Goal: Complete application form: Complete application form

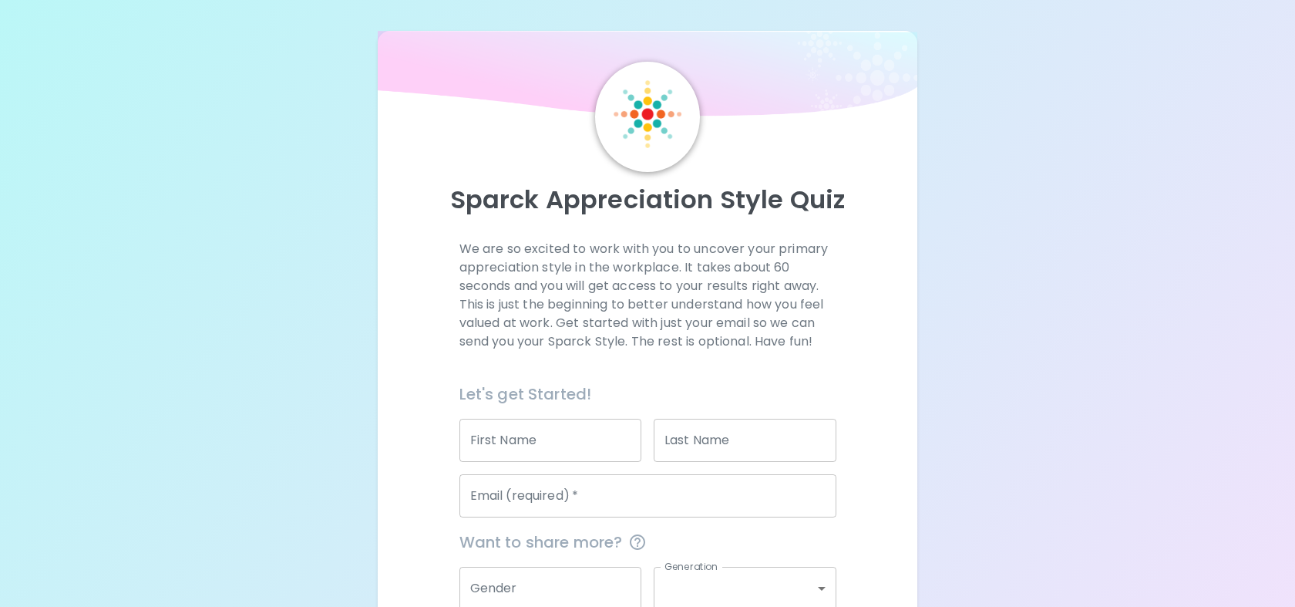
scroll to position [146, 0]
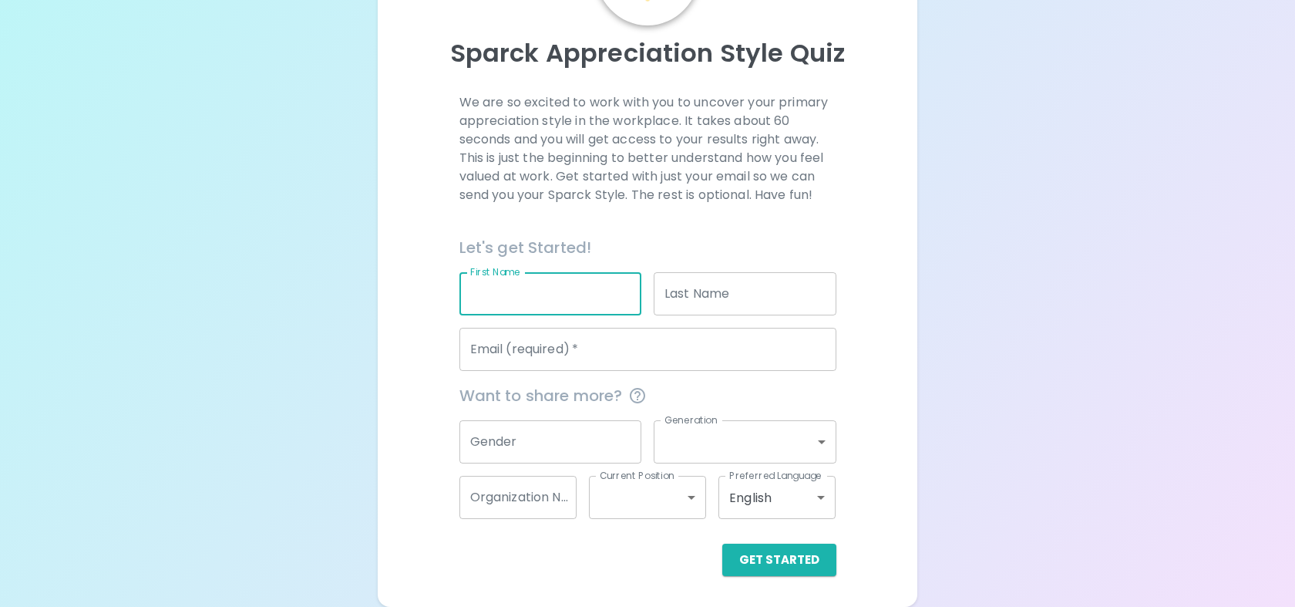
click at [546, 303] on input "First Name" at bounding box center [550, 293] width 183 height 43
type input "Marrhinca"
type input "[PERSON_NAME]"
type input "[EMAIL_ADDRESS][DOMAIN_NAME]"
click at [591, 446] on input "Gender" at bounding box center [550, 441] width 183 height 43
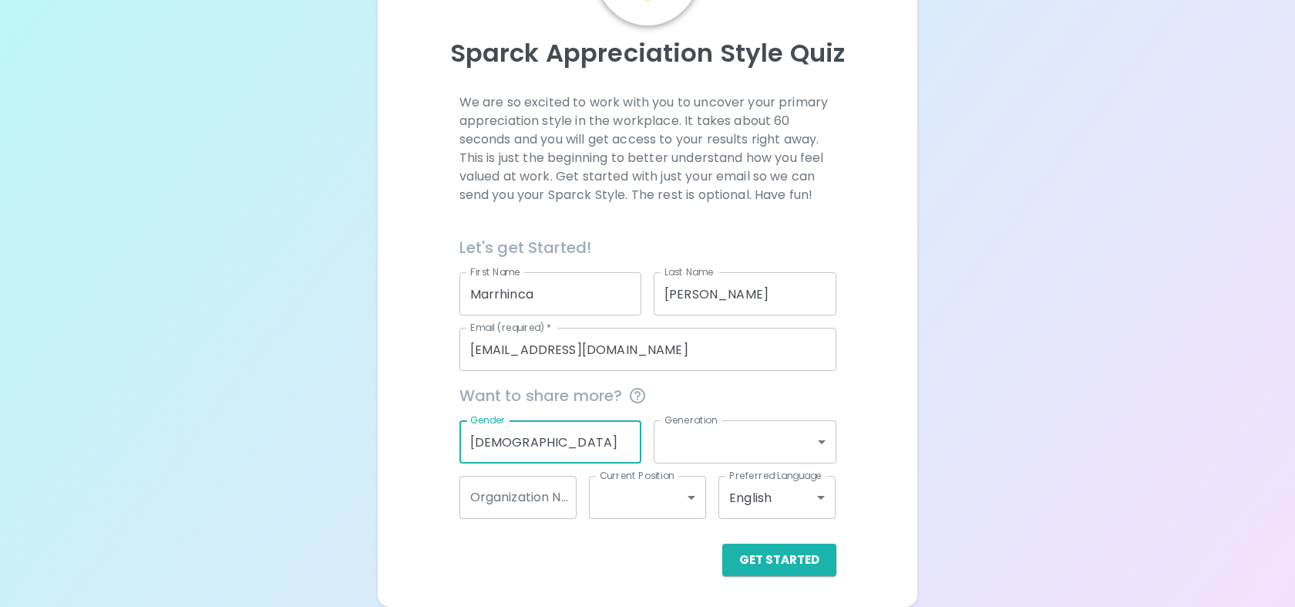
type input "[DEMOGRAPHIC_DATA]"
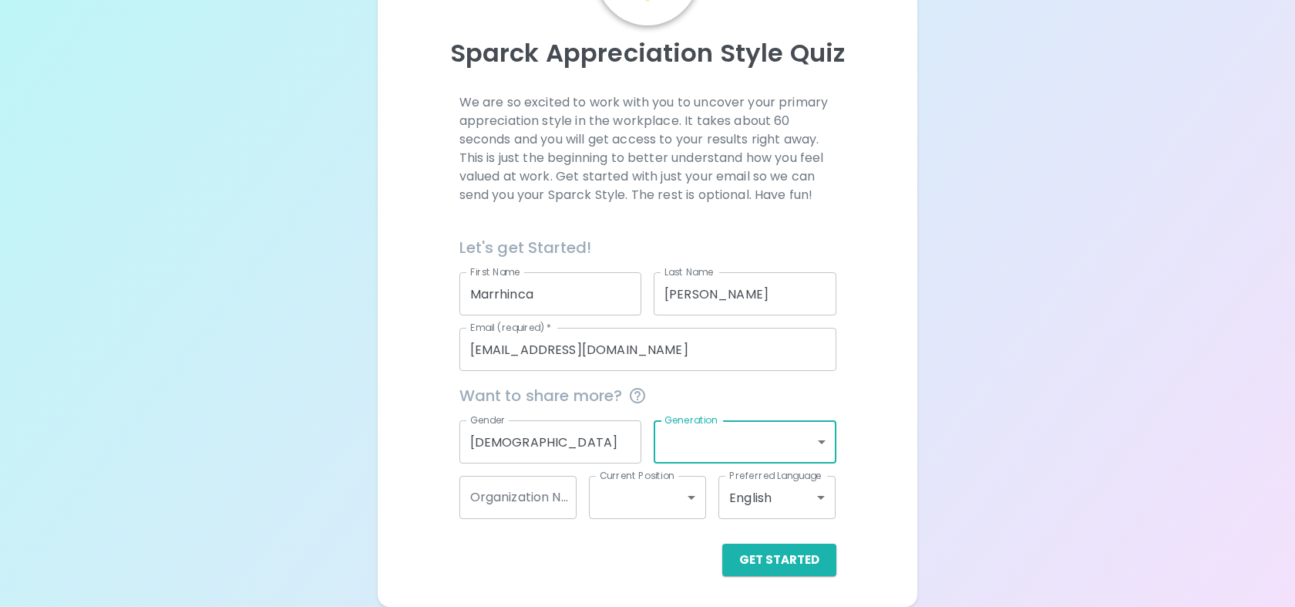
click at [802, 434] on body "Sparck Appreciation Style Quiz We are so excited to work with you to uncover yo…" at bounding box center [647, 230] width 1295 height 753
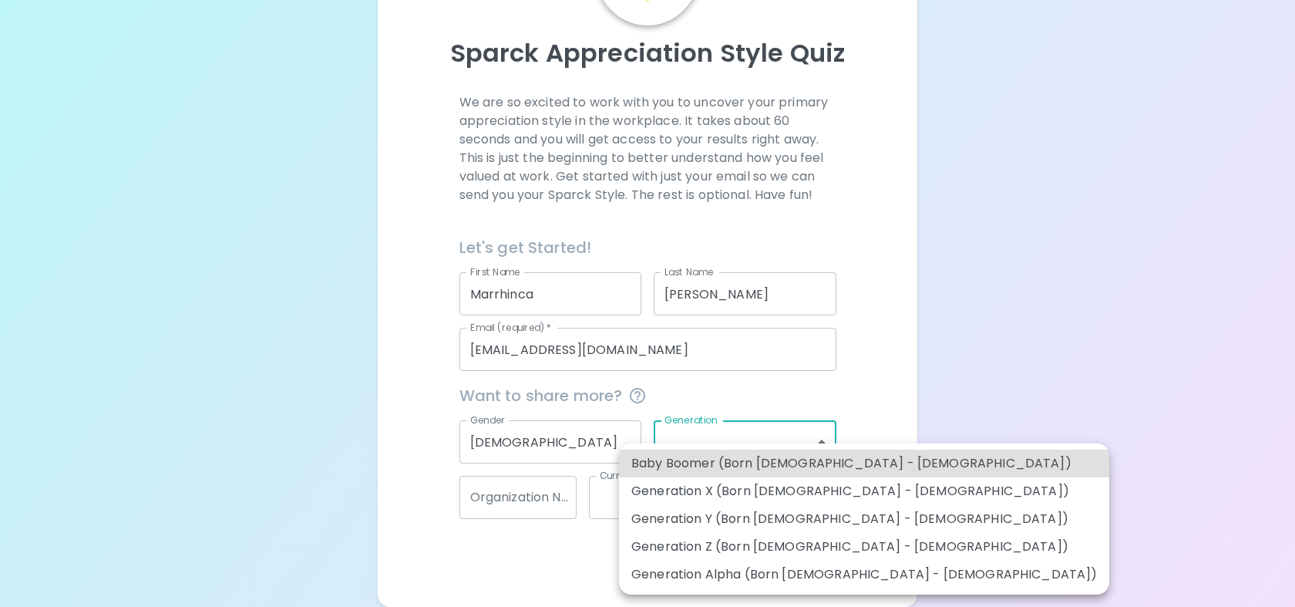
click at [781, 520] on li "Generation Y (Born [DEMOGRAPHIC_DATA] - [DEMOGRAPHIC_DATA])" at bounding box center [864, 519] width 490 height 28
type input "generation_y"
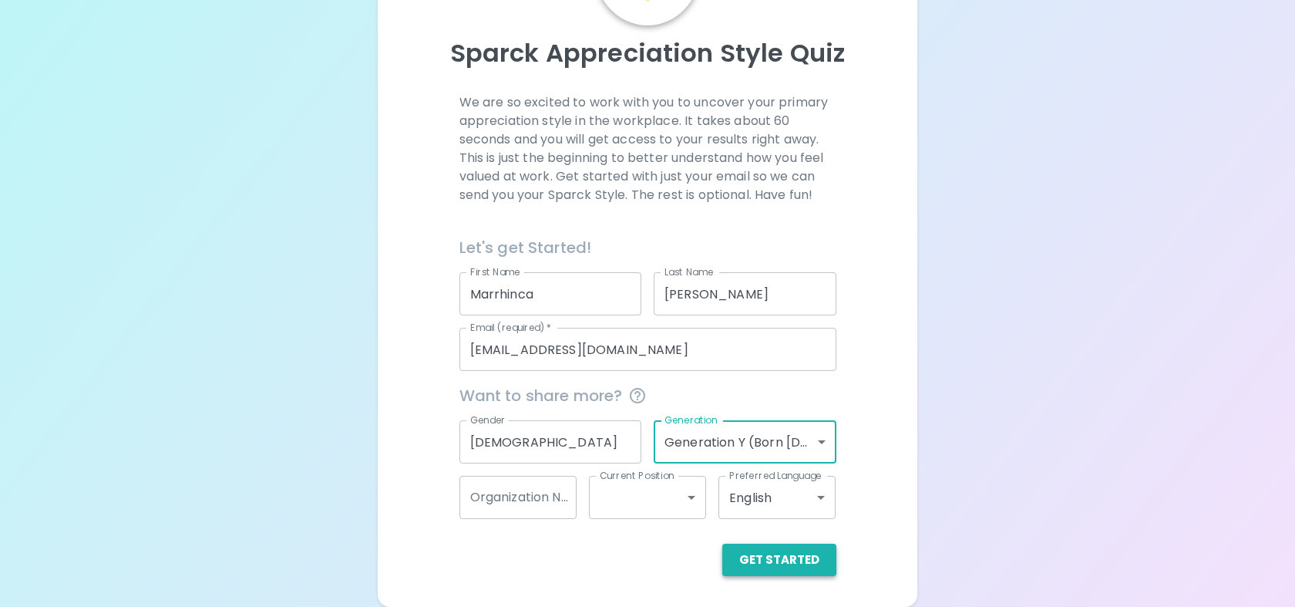
click at [764, 559] on button "Get Started" at bounding box center [779, 559] width 114 height 32
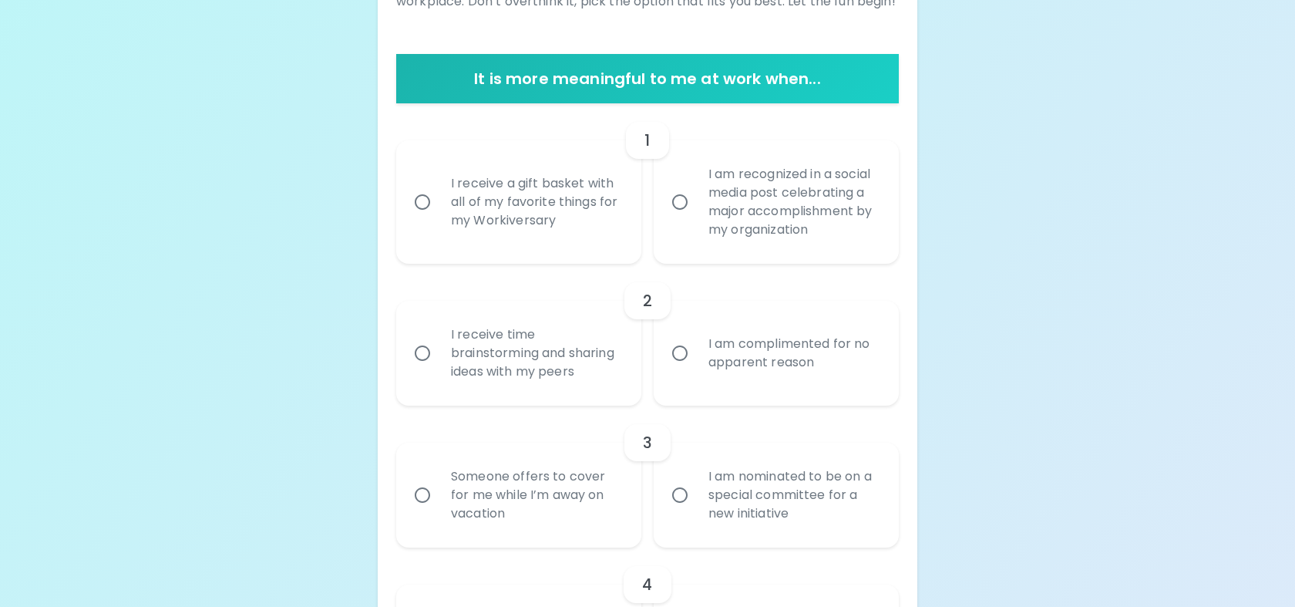
scroll to position [327, 0]
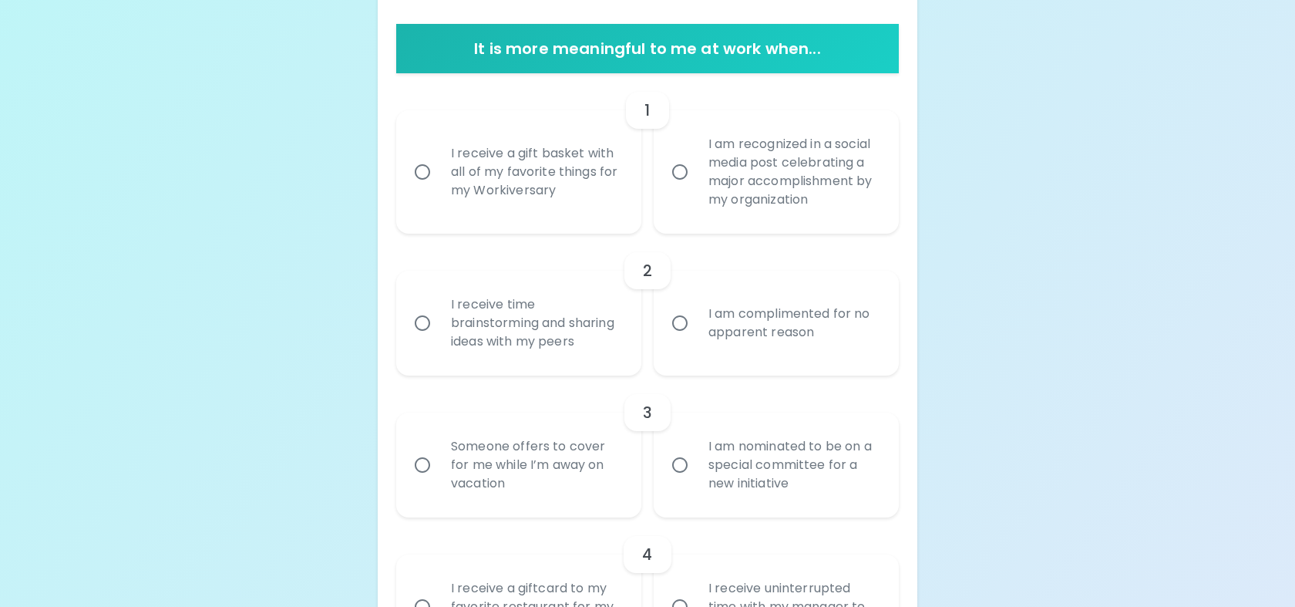
click at [549, 181] on div "I receive a gift basket with all of my favorite things for my Workiversary" at bounding box center [536, 172] width 194 height 92
click at [439, 181] on input "I receive a gift basket with all of my favorite things for my Workiversary" at bounding box center [422, 172] width 32 height 32
radio input "true"
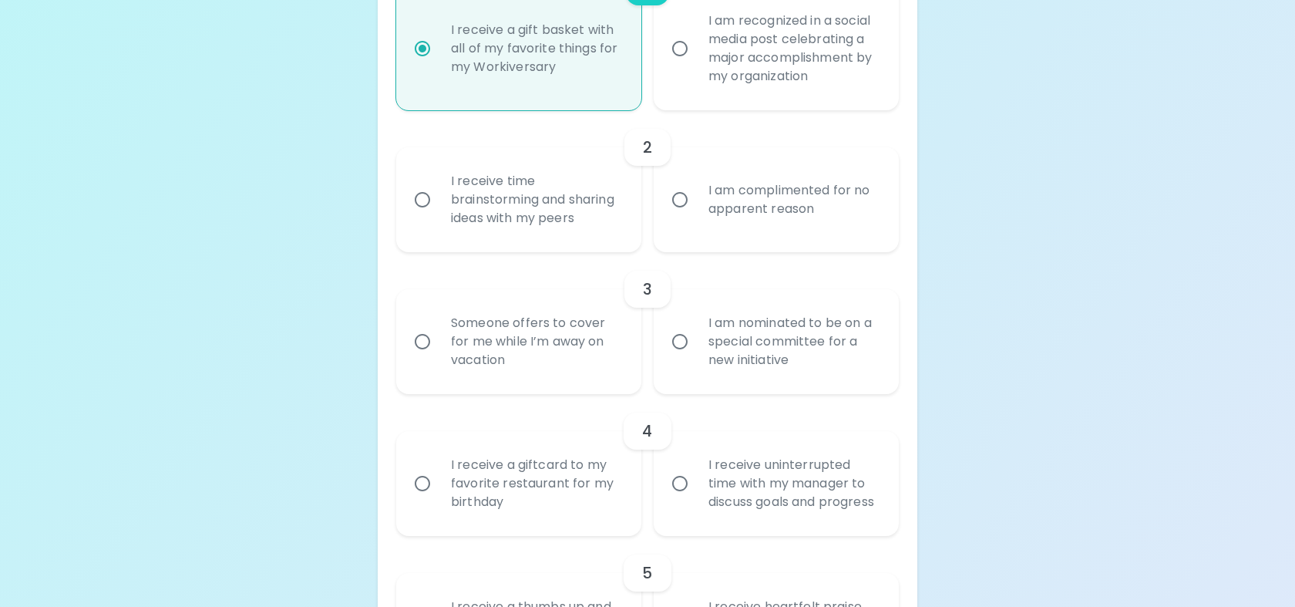
click at [535, 193] on div "I receive time brainstorming and sharing ideas with my peers" at bounding box center [536, 199] width 194 height 92
click at [439, 193] on input "I receive time brainstorming and sharing ideas with my peers" at bounding box center [422, 199] width 32 height 32
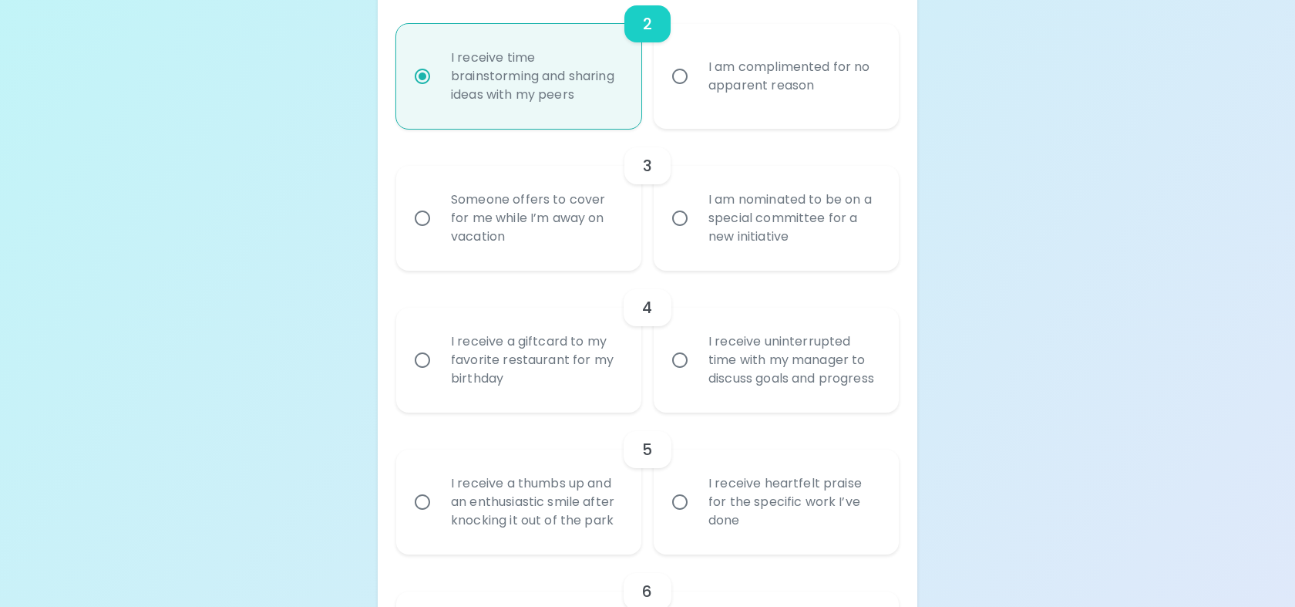
radio input "true"
click at [781, 222] on div "I am nominated to be on a special committee for a new initiative" at bounding box center [793, 218] width 194 height 92
click at [696, 222] on input "I am nominated to be on a special committee for a new initiative" at bounding box center [680, 218] width 32 height 32
radio input "false"
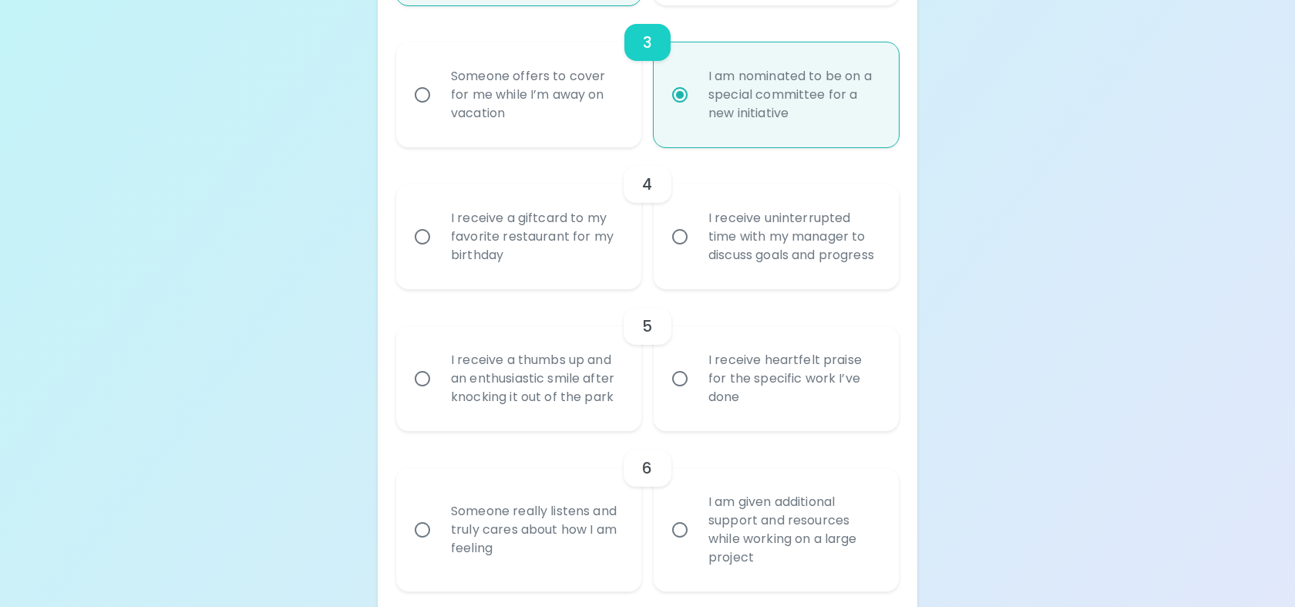
radio input "true"
click at [625, 204] on div "I receive a giftcard to my favorite restaurant for my birthday" at bounding box center [536, 236] width 194 height 92
click at [439, 220] on input "I receive a giftcard to my favorite restaurant for my birthday" at bounding box center [422, 236] width 32 height 32
radio input "false"
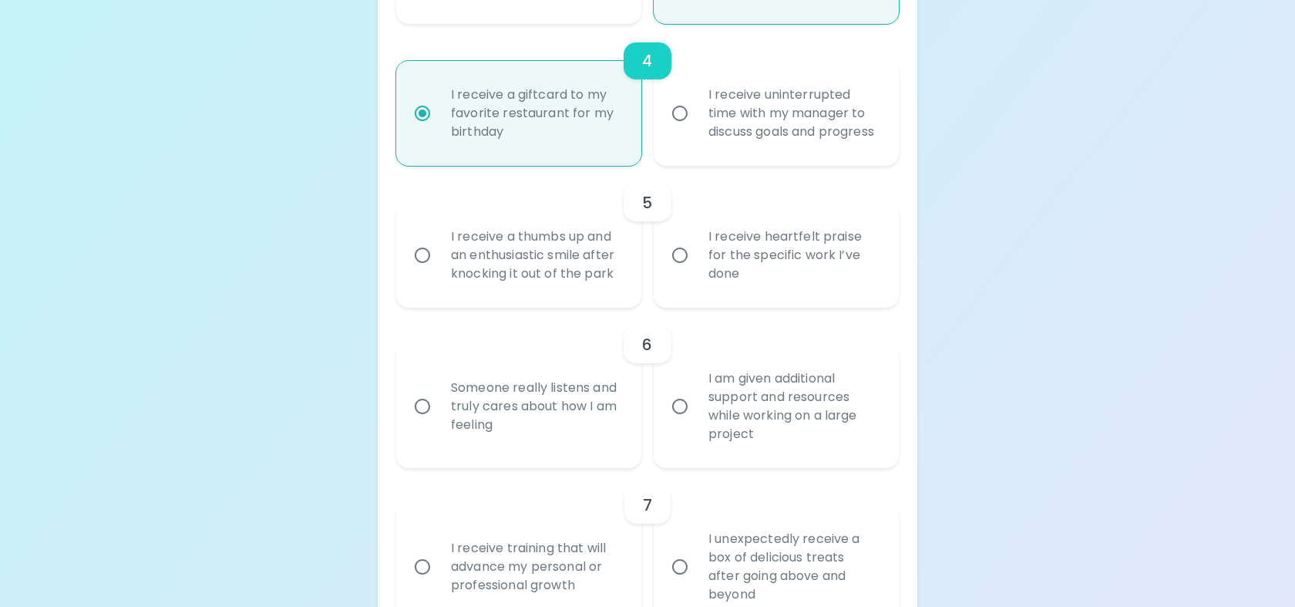
radio input "true"
click at [768, 245] on div "I receive heartfelt praise for the specific work I’ve done" at bounding box center [793, 255] width 194 height 92
click at [696, 245] on input "I receive heartfelt praise for the specific work I’ve done" at bounding box center [680, 255] width 32 height 32
radio input "false"
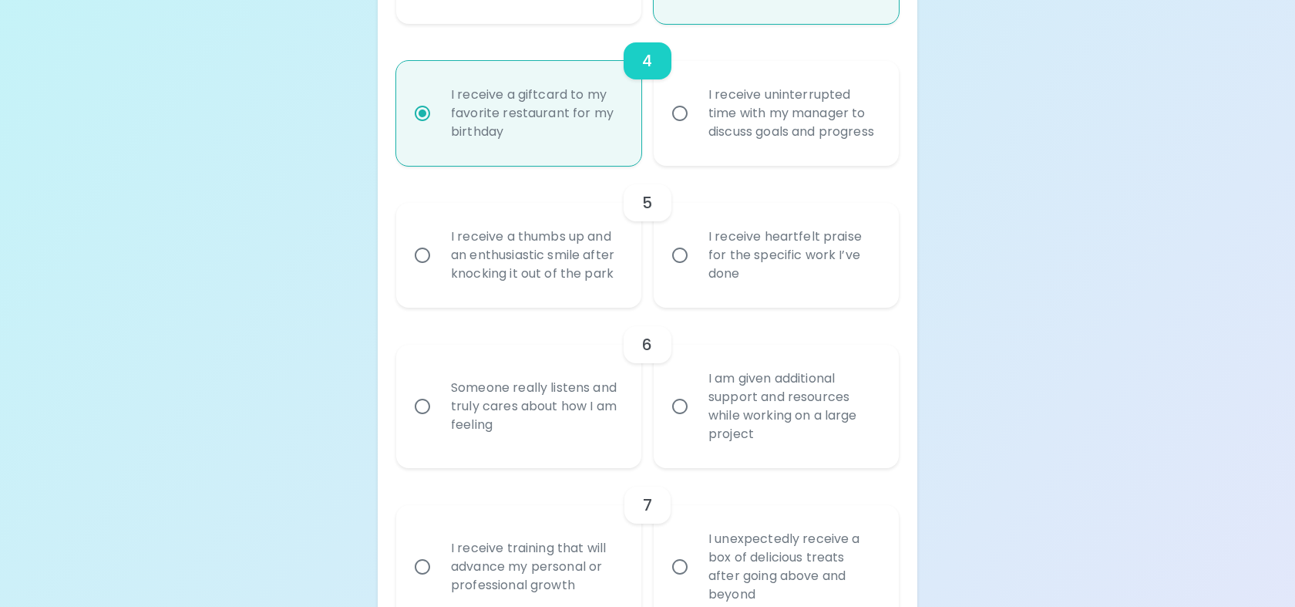
radio input "false"
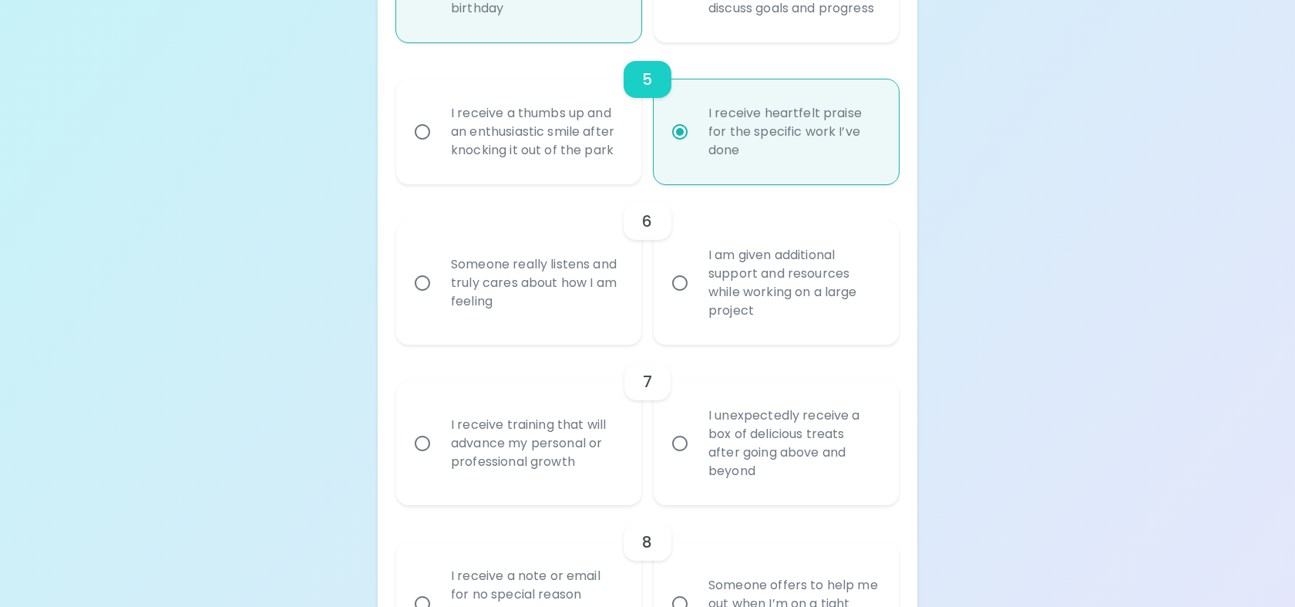
radio input "true"
click at [548, 281] on div "Someone really listens and truly cares about how I am feeling" at bounding box center [536, 283] width 194 height 92
click at [439, 281] on input "Someone really listens and truly cares about how I am feeling" at bounding box center [422, 283] width 32 height 32
radio input "false"
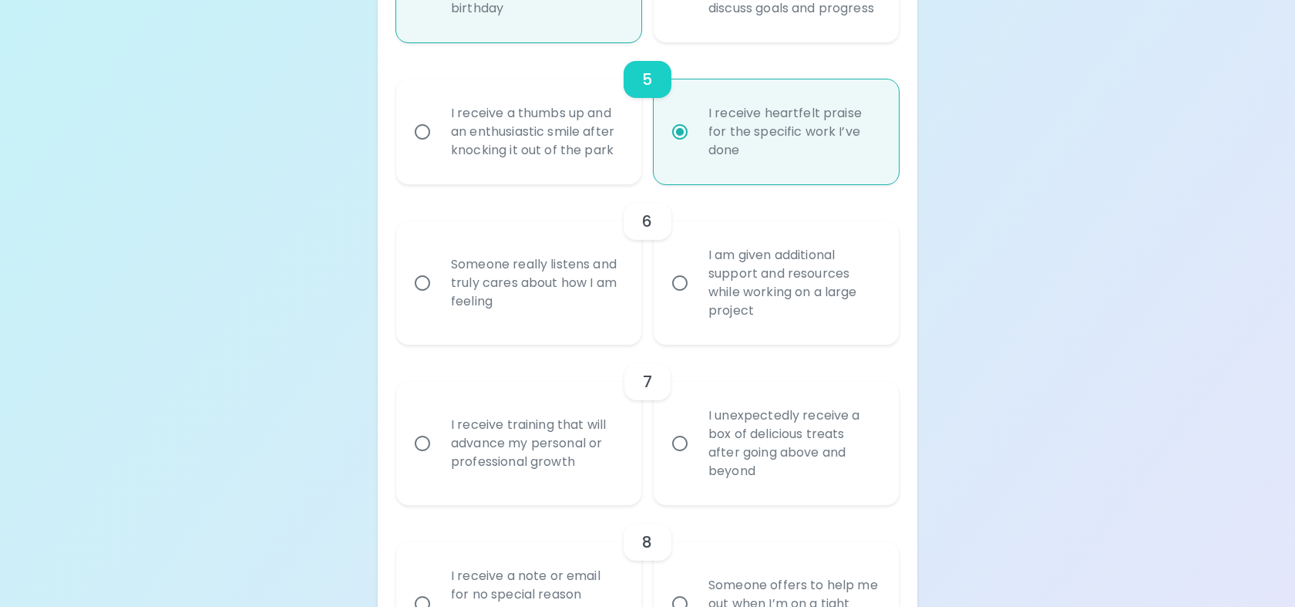
radio input "false"
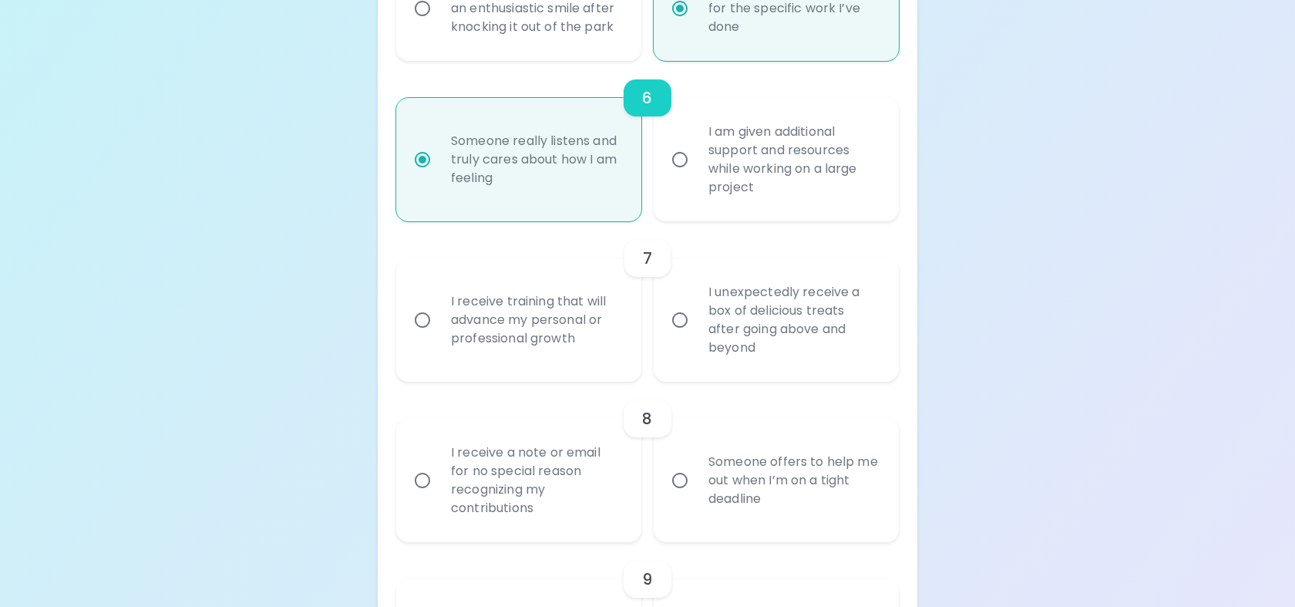
radio input "true"
click at [558, 336] on div "I receive training that will advance my personal or professional growth" at bounding box center [536, 320] width 194 height 92
click at [439, 336] on input "I receive training that will advance my personal or professional growth" at bounding box center [422, 320] width 32 height 32
radio input "false"
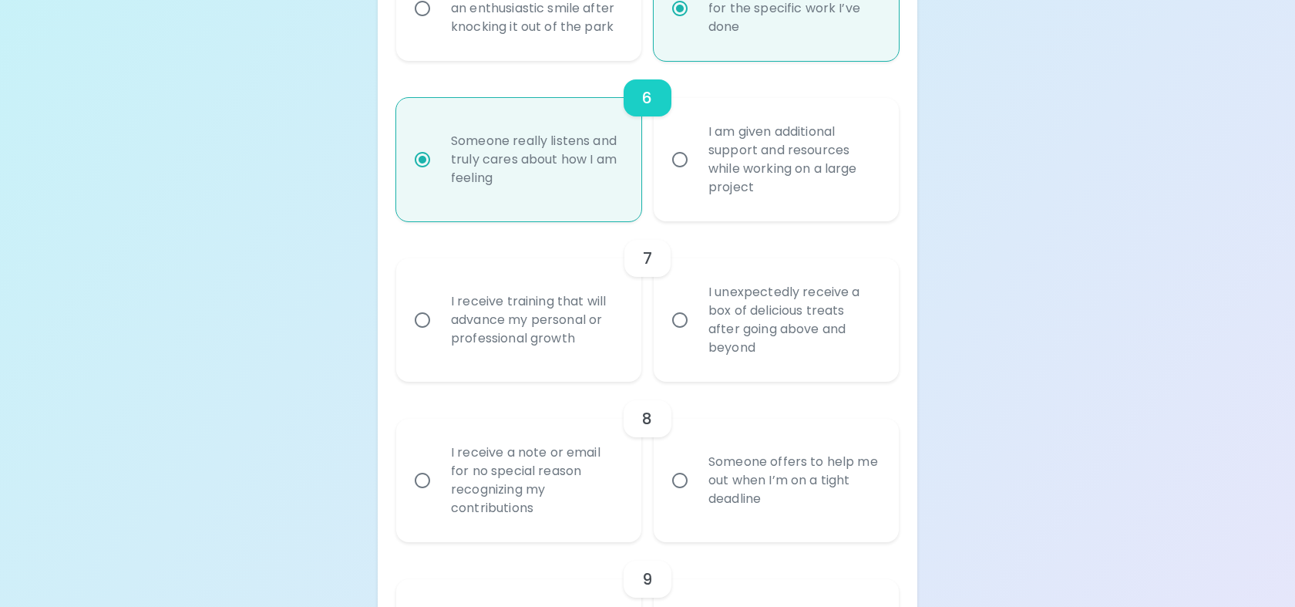
radio input "false"
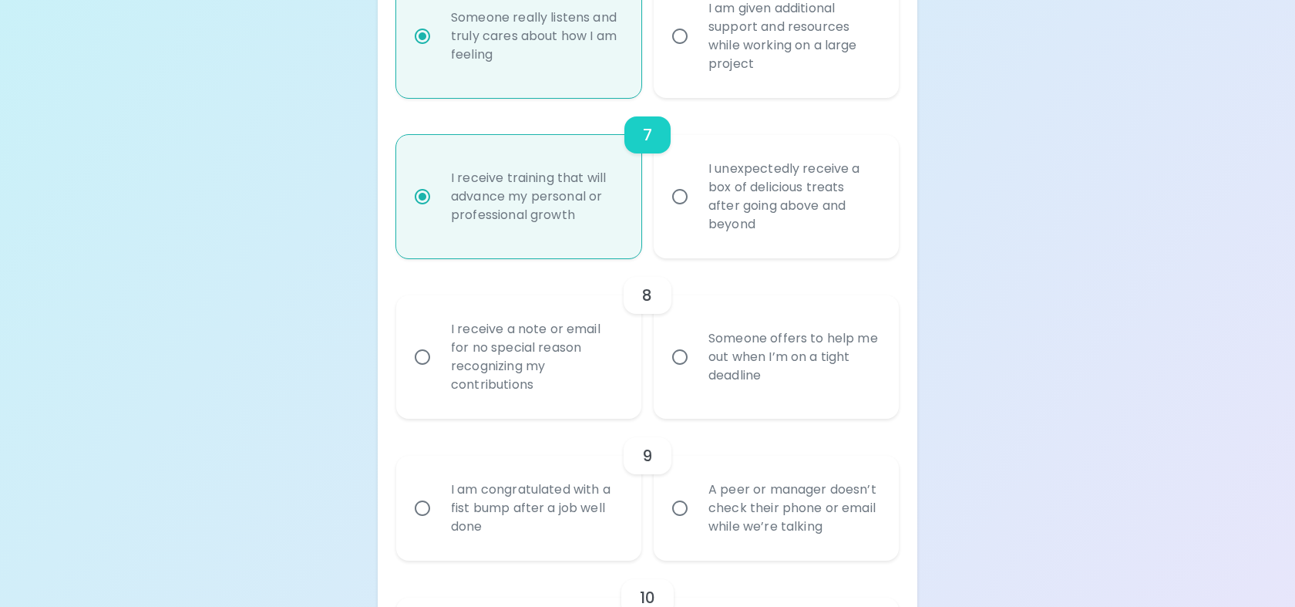
radio input "true"
click at [739, 371] on div "Someone offers to help me out when I’m on a tight deadline" at bounding box center [793, 357] width 194 height 92
click at [696, 371] on input "Someone offers to help me out when I’m on a tight deadline" at bounding box center [680, 357] width 32 height 32
radio input "false"
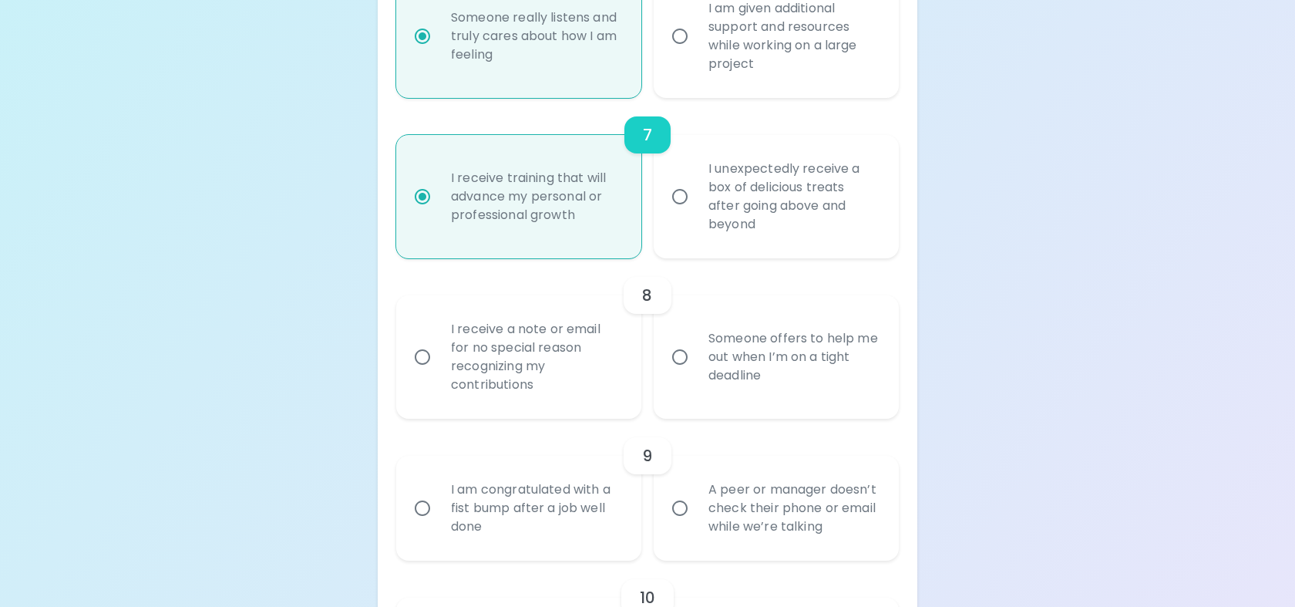
radio input "false"
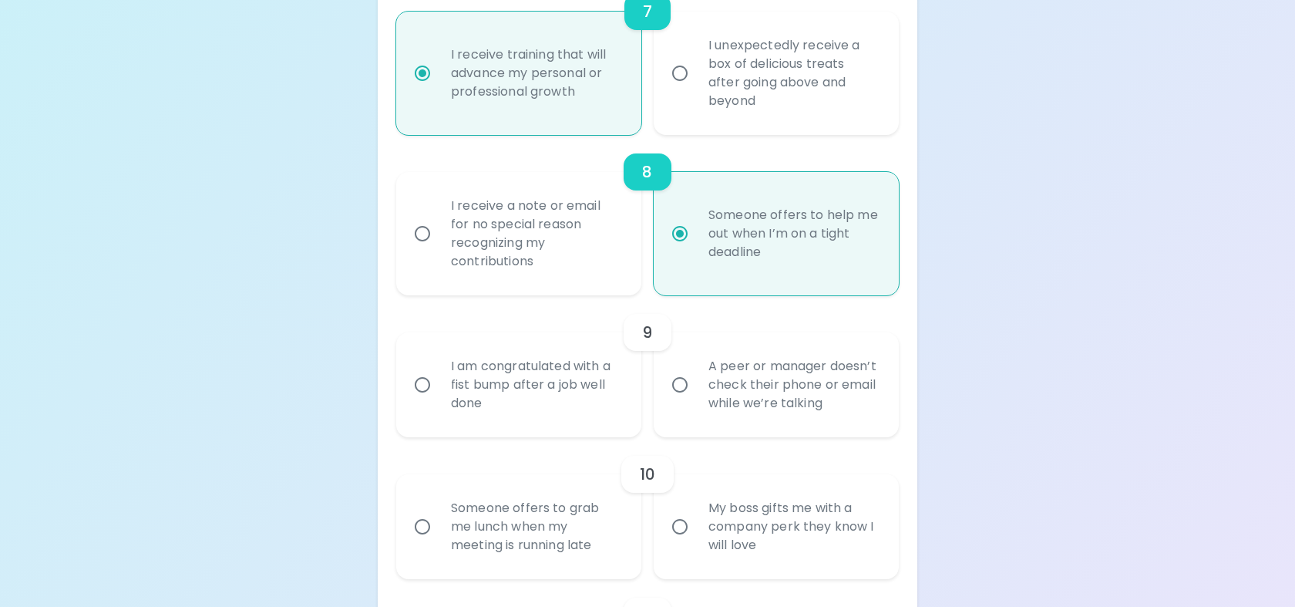
radio input "true"
click at [534, 414] on div "I am congratulated with a fist bump after a job well done" at bounding box center [536, 384] width 194 height 92
click at [439, 401] on input "I am congratulated with a fist bump after a job well done" at bounding box center [422, 384] width 32 height 32
radio input "false"
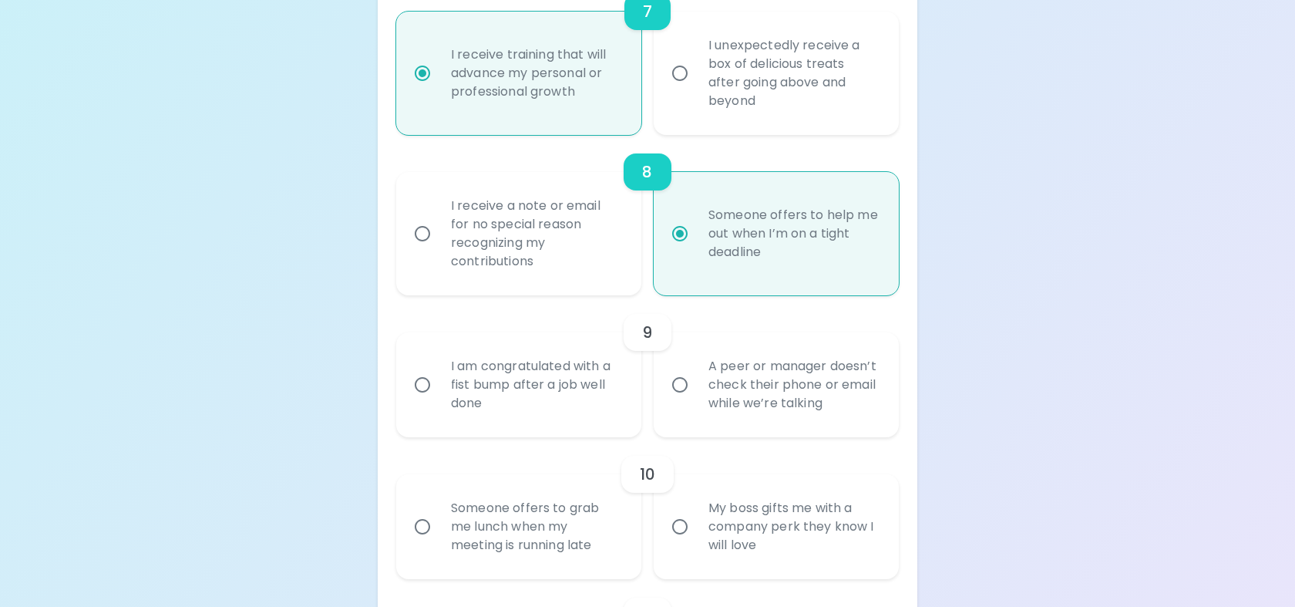
radio input "false"
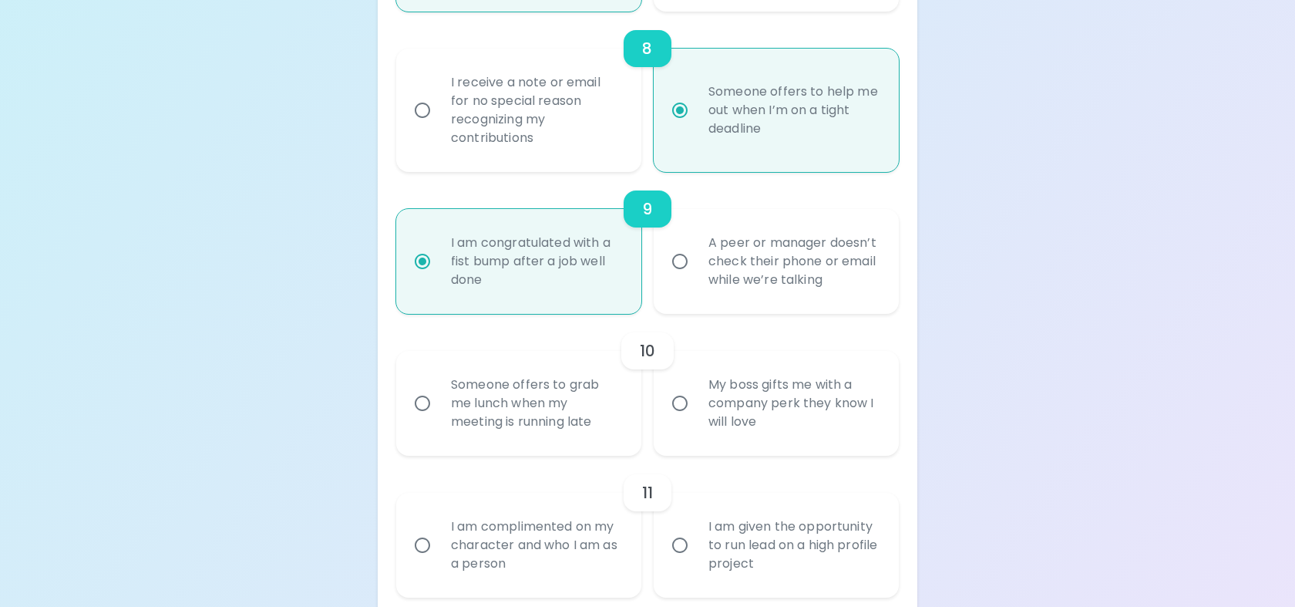
radio input "true"
click at [536, 442] on div "Someone offers to grab me lunch when my meeting is running late" at bounding box center [536, 403] width 194 height 92
click at [439, 419] on input "Someone offers to grab me lunch when my meeting is running late" at bounding box center [422, 403] width 32 height 32
radio input "false"
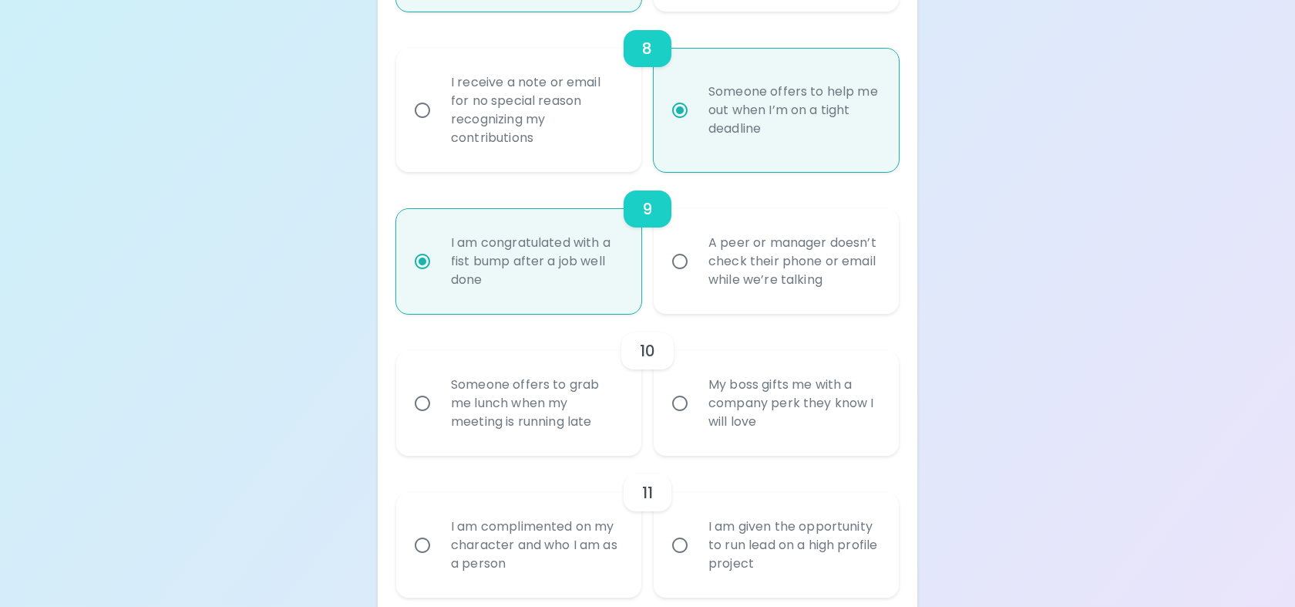
radio input "false"
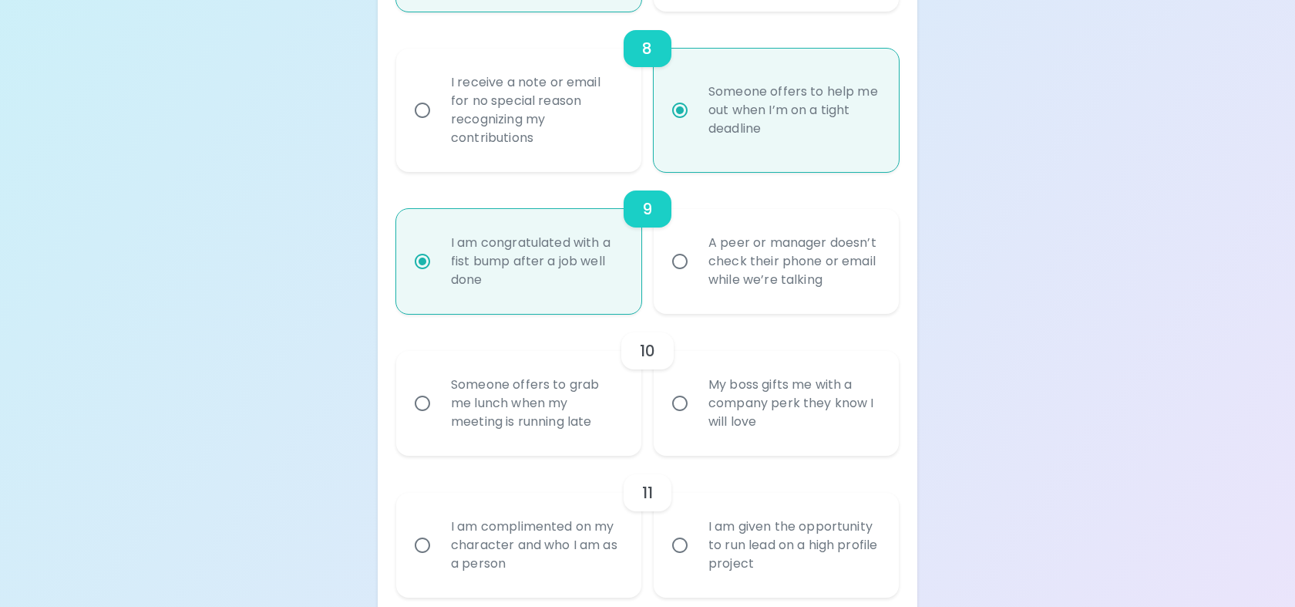
radio input "false"
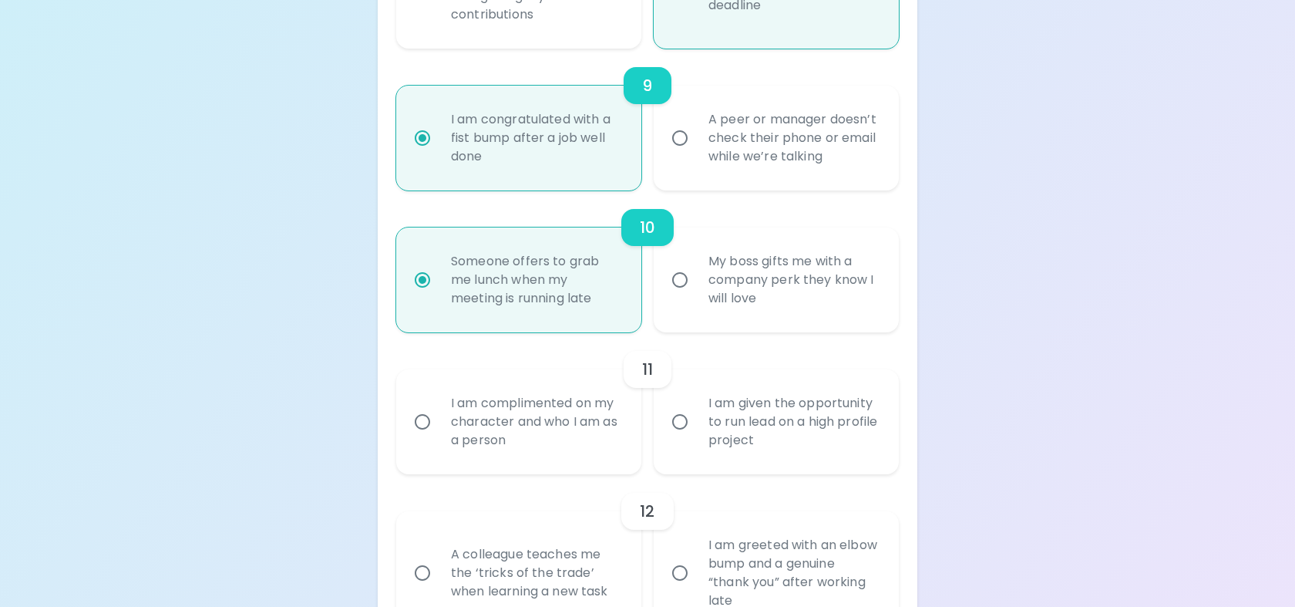
radio input "true"
click at [686, 458] on label "I am given the opportunity to run lead on a high profile project" at bounding box center [767, 421] width 245 height 105
click at [686, 438] on input "I am given the opportunity to run lead on a high profile project" at bounding box center [680, 421] width 32 height 32
radio input "false"
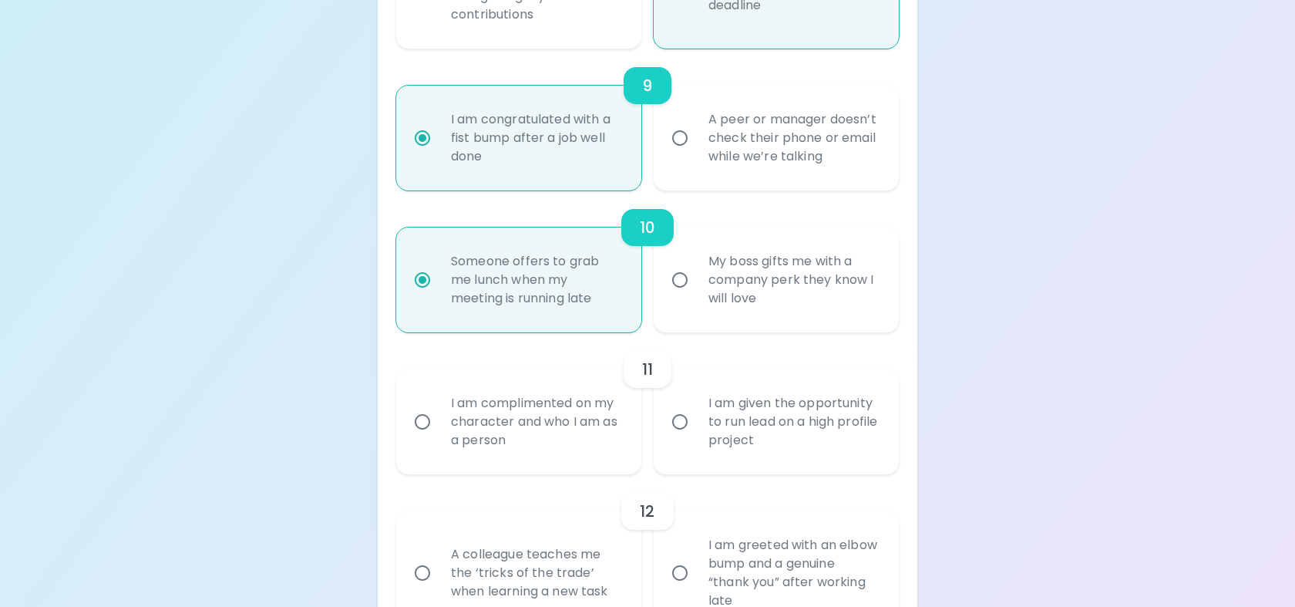
radio input "false"
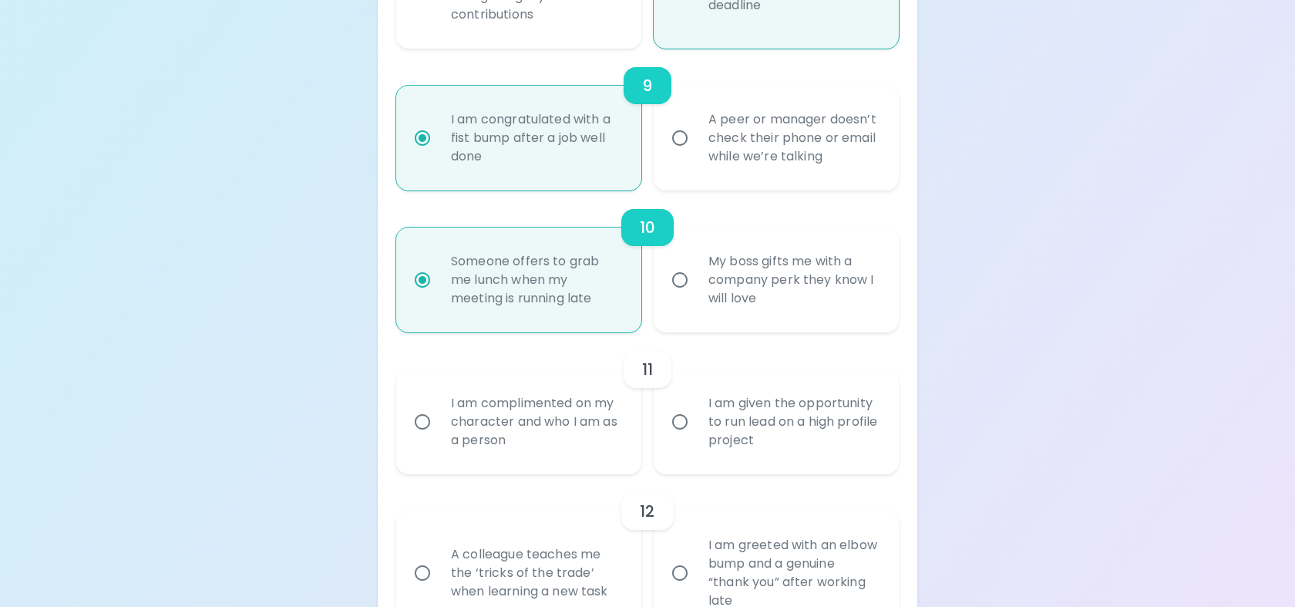
radio input "false"
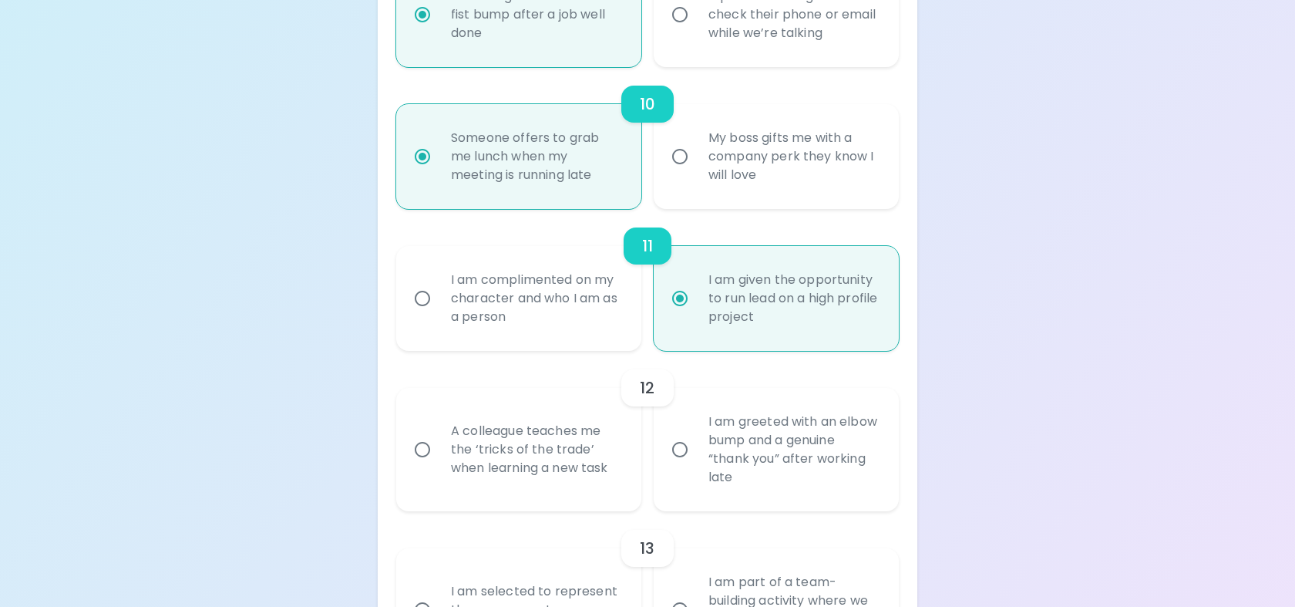
radio input "true"
click at [563, 452] on div "A colleague teaches me the ‘tricks of the trade’ when learning a new task" at bounding box center [536, 449] width 194 height 92
click at [439, 452] on input "A colleague teaches me the ‘tricks of the trade’ when learning a new task" at bounding box center [422, 449] width 32 height 32
radio input "false"
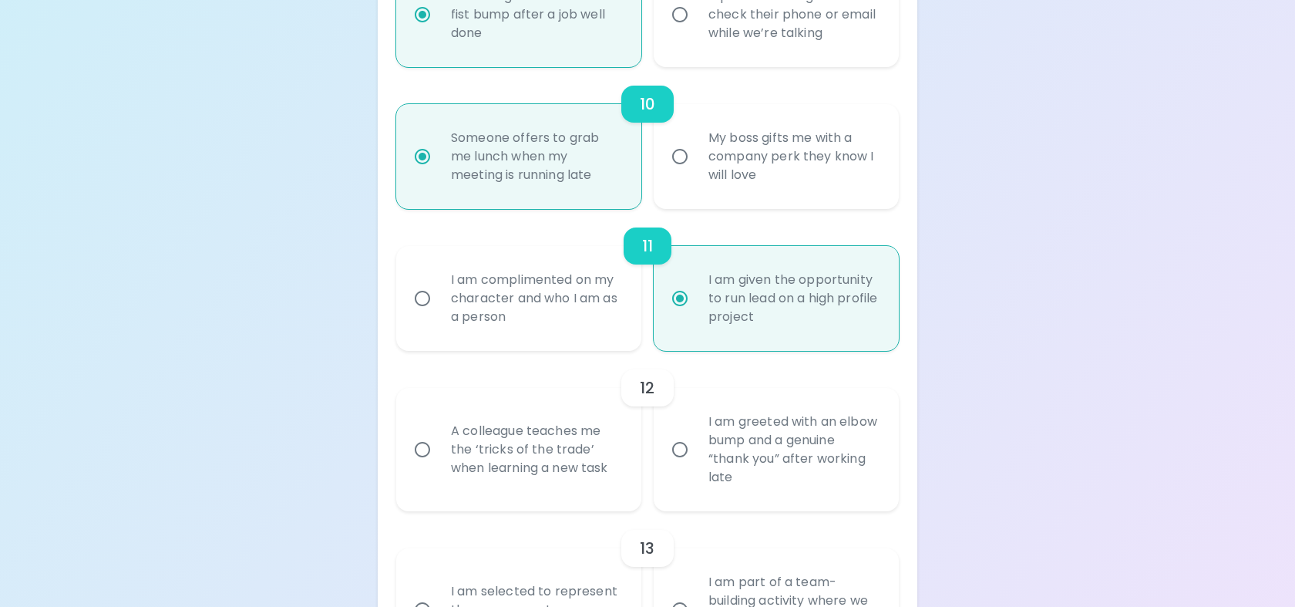
radio input "false"
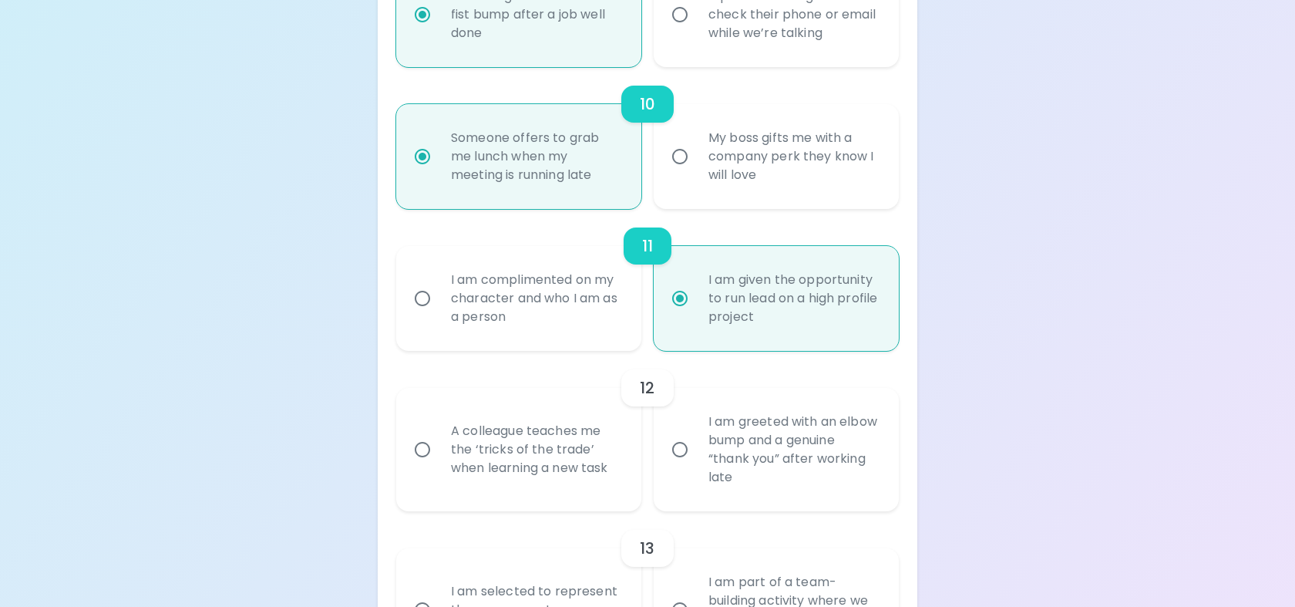
radio input "false"
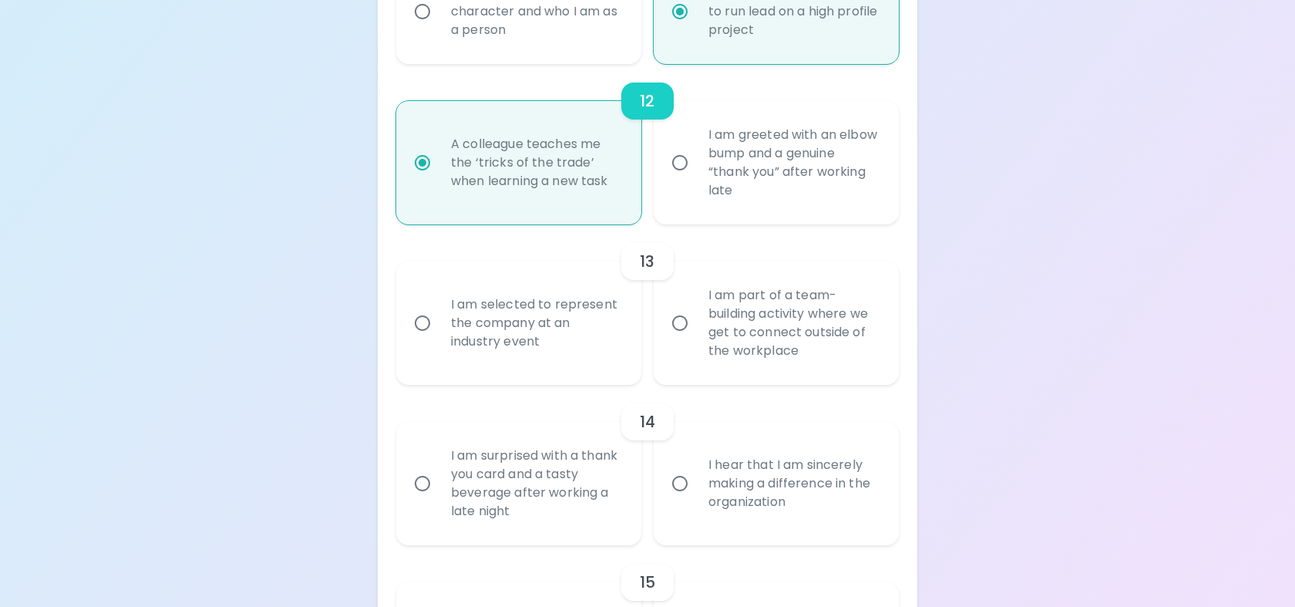
radio input "true"
click at [553, 369] on div "I am selected to represent the company at an industry event" at bounding box center [536, 323] width 194 height 92
click at [439, 339] on input "I am selected to represent the company at an industry event" at bounding box center [422, 323] width 32 height 32
radio input "false"
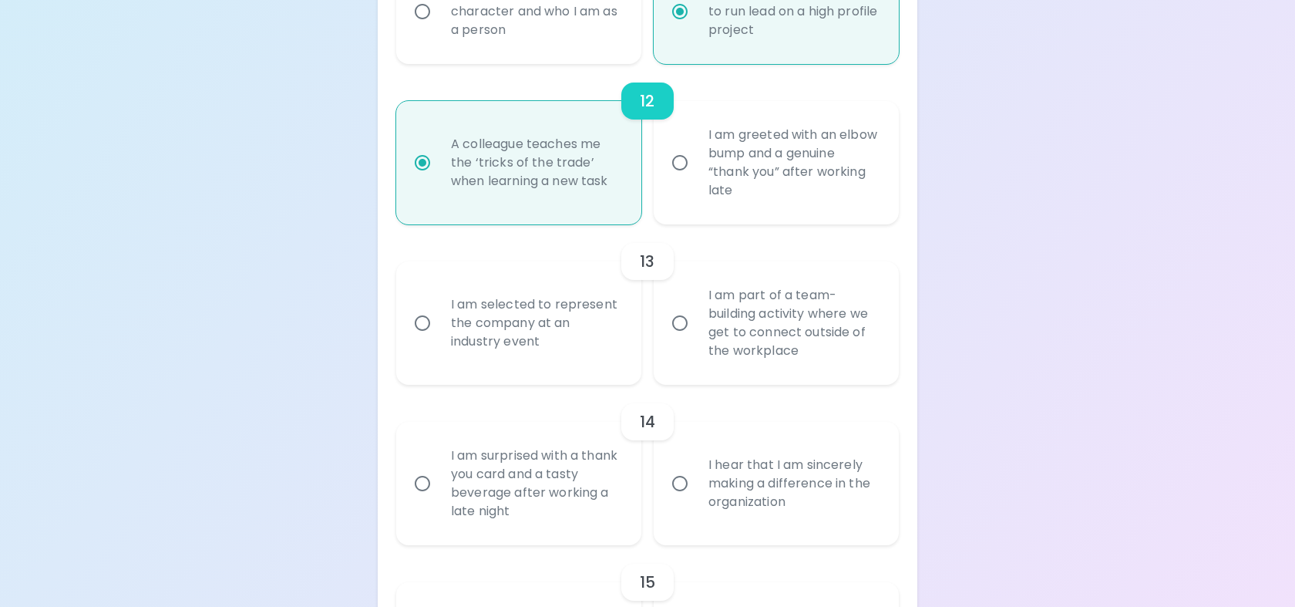
radio input "false"
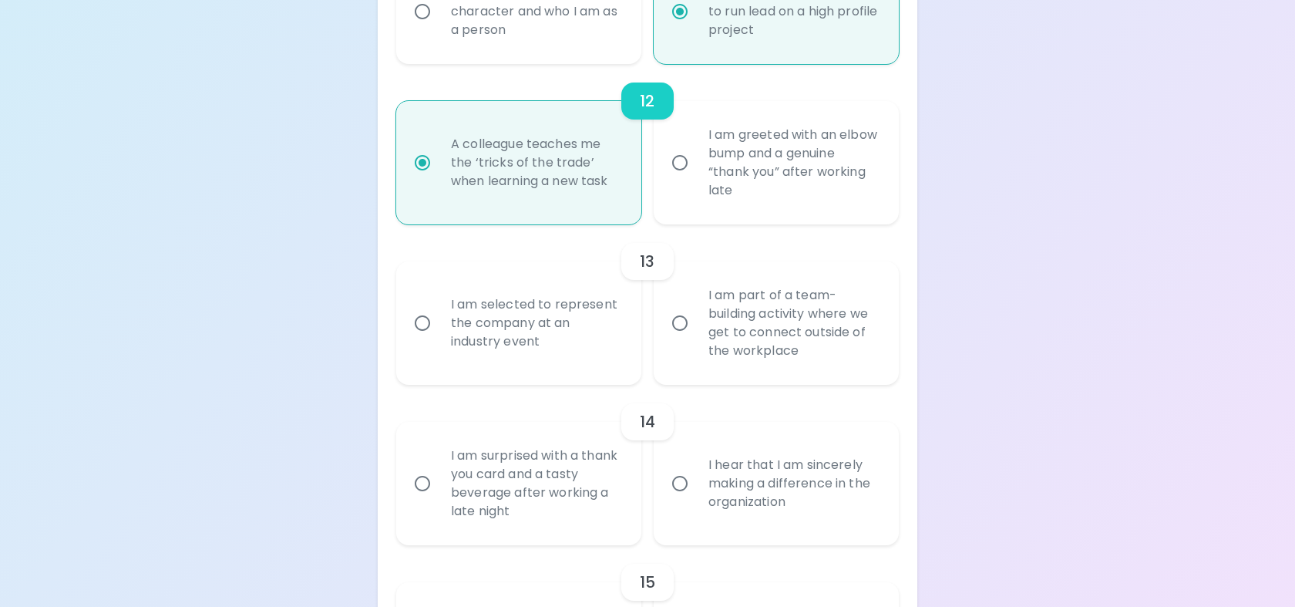
radio input "false"
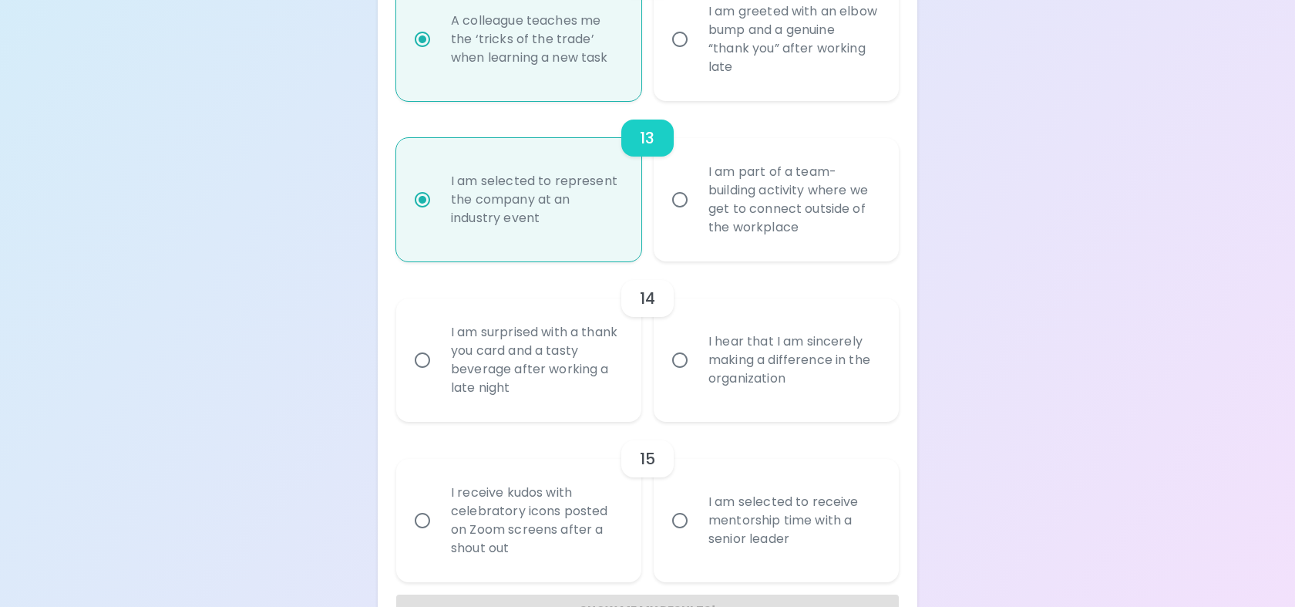
radio input "true"
click at [556, 393] on div "I am surprised with a thank you card and a tasty beverage after working a late …" at bounding box center [536, 359] width 194 height 111
click at [439, 376] on input "I am surprised with a thank you card and a tasty beverage after working a late …" at bounding box center [422, 360] width 32 height 32
radio input "false"
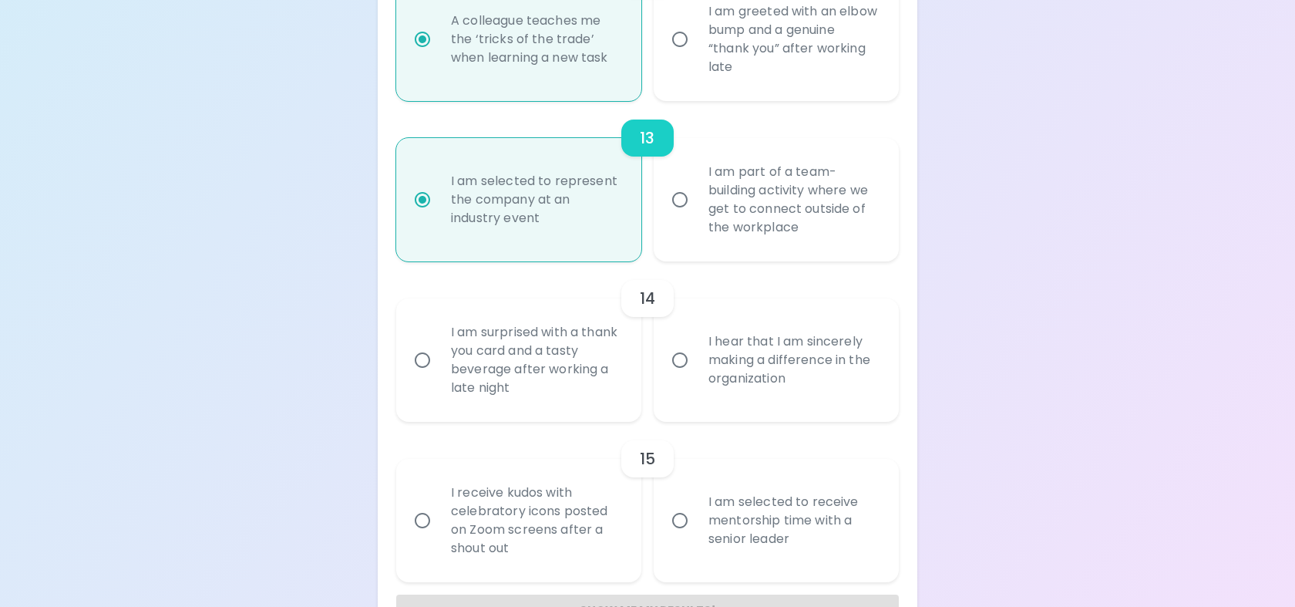
radio input "false"
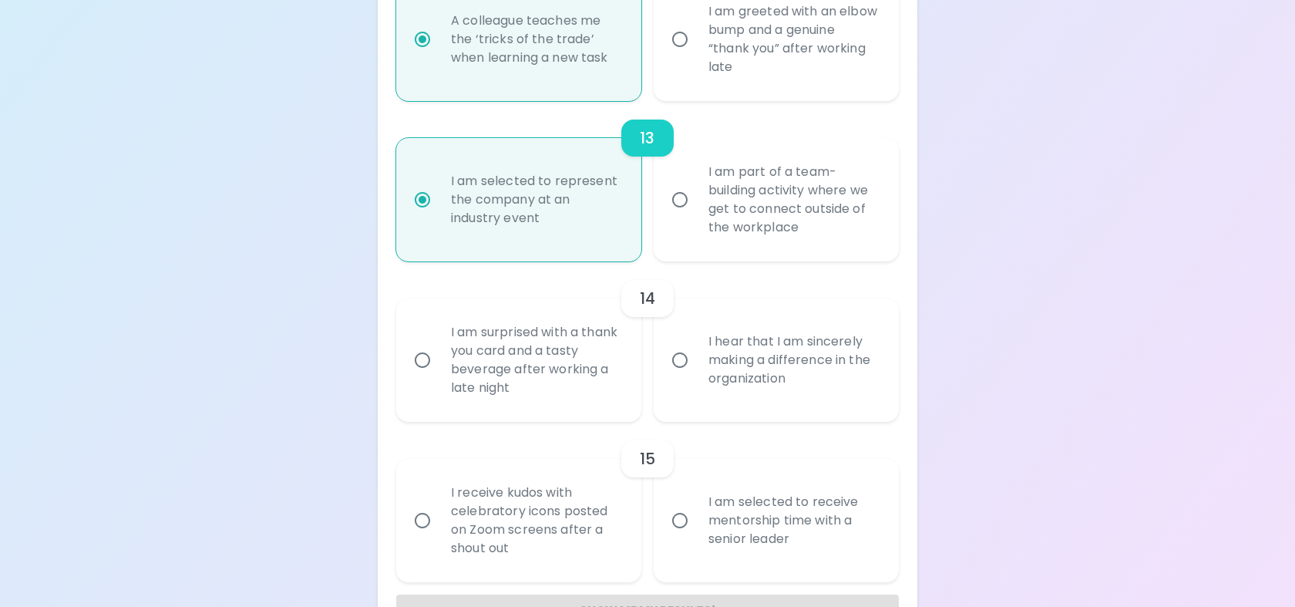
radio input "false"
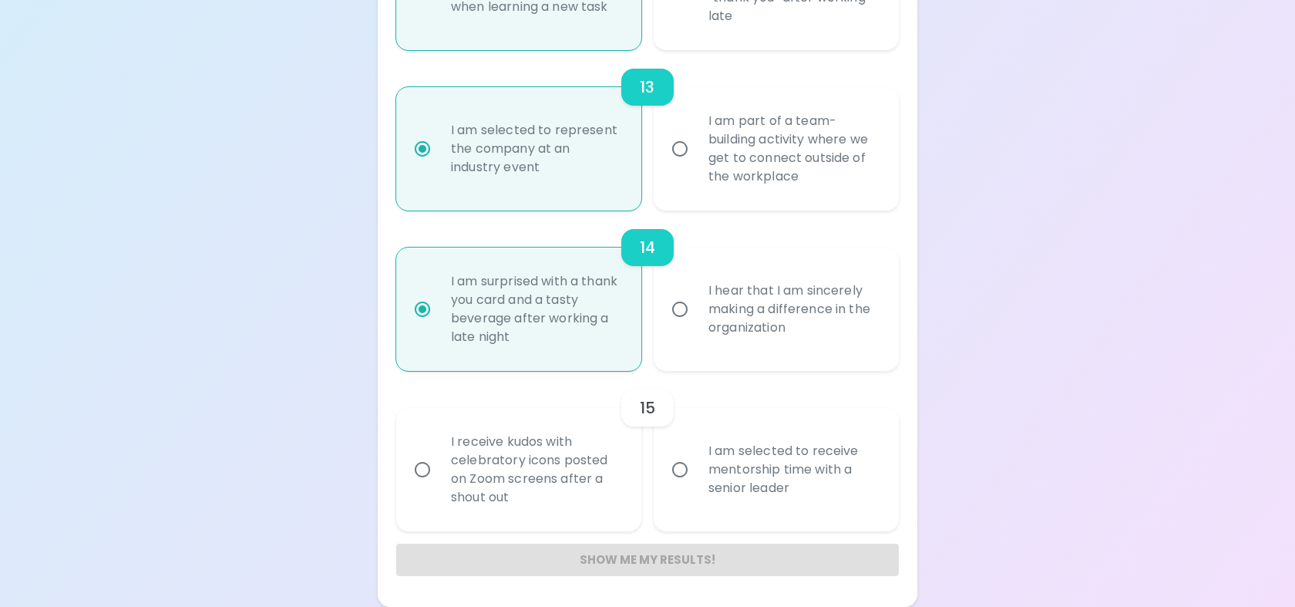
scroll to position [2163, 0]
radio input "true"
click at [714, 425] on div "15" at bounding box center [647, 407] width 503 height 37
click at [701, 472] on div "I am selected to receive mentorship time with a senior leader" at bounding box center [793, 469] width 194 height 92
click at [696, 472] on input "I am selected to receive mentorship time with a senior leader" at bounding box center [680, 469] width 32 height 32
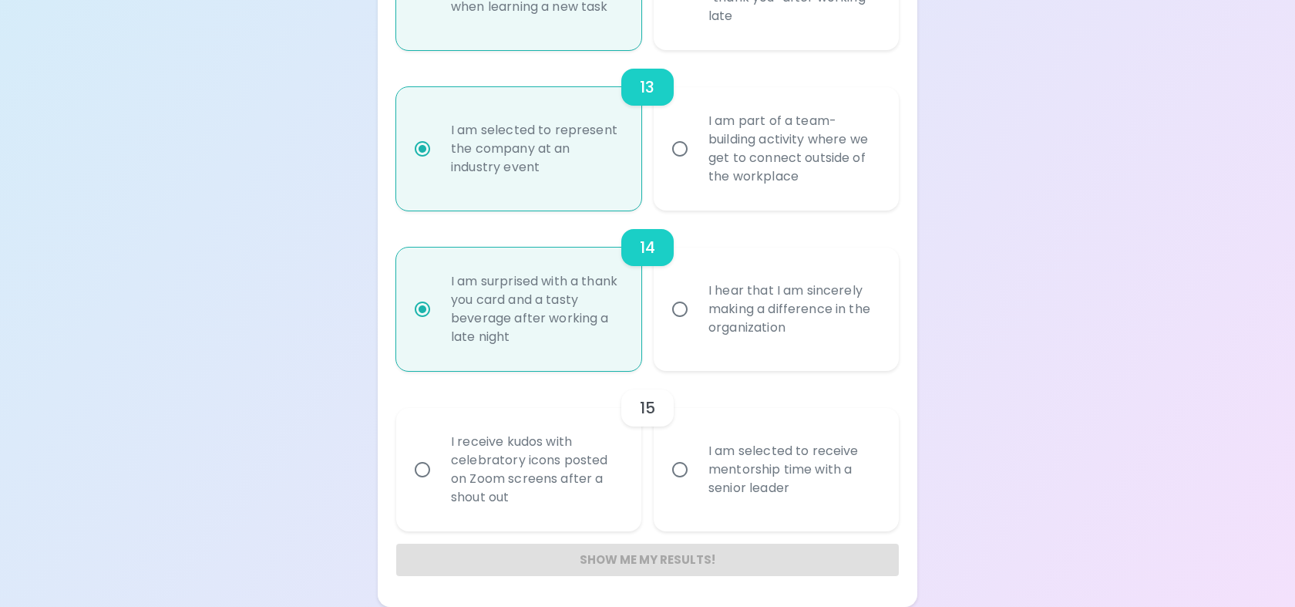
radio input "false"
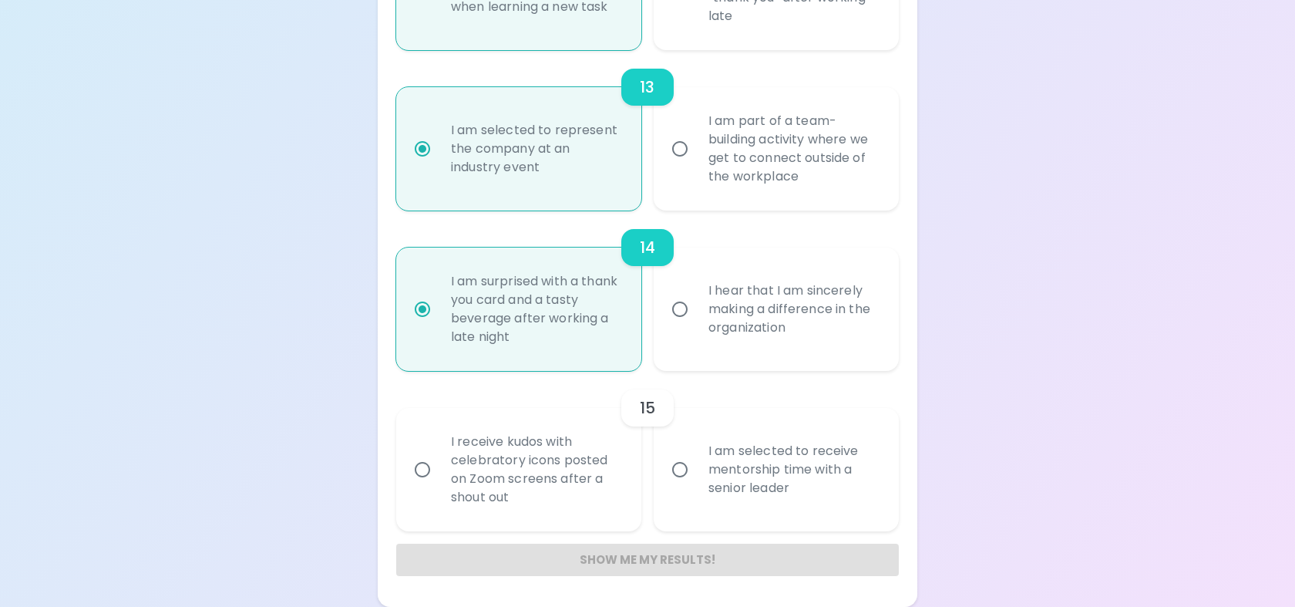
radio input "false"
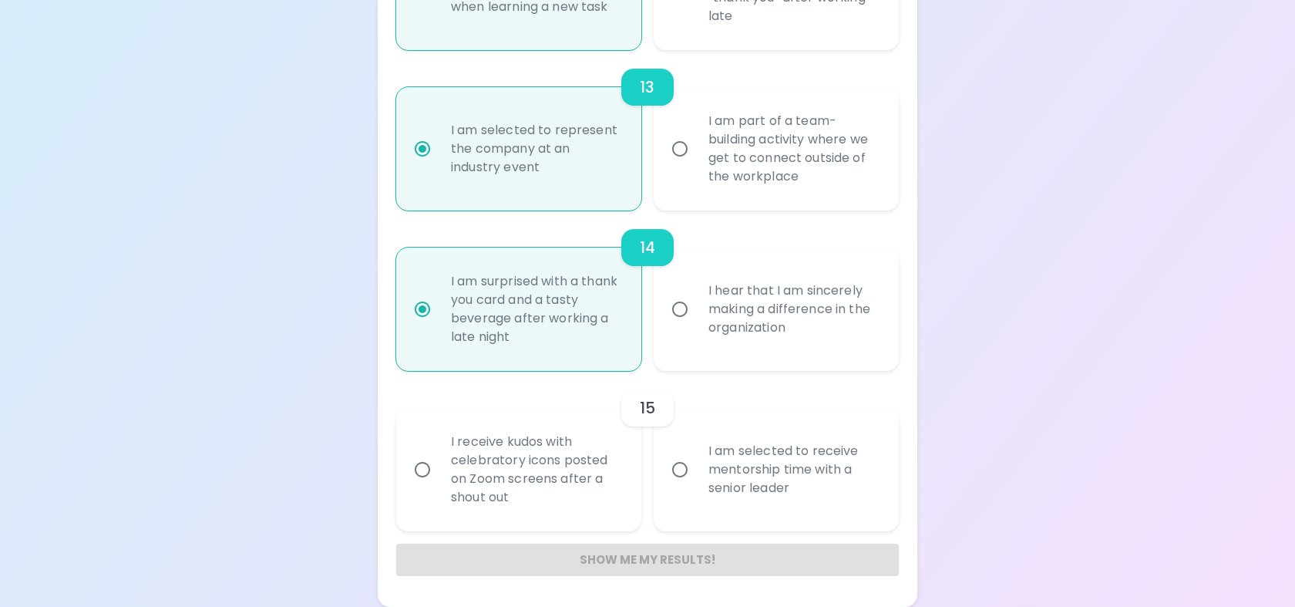
radio input "false"
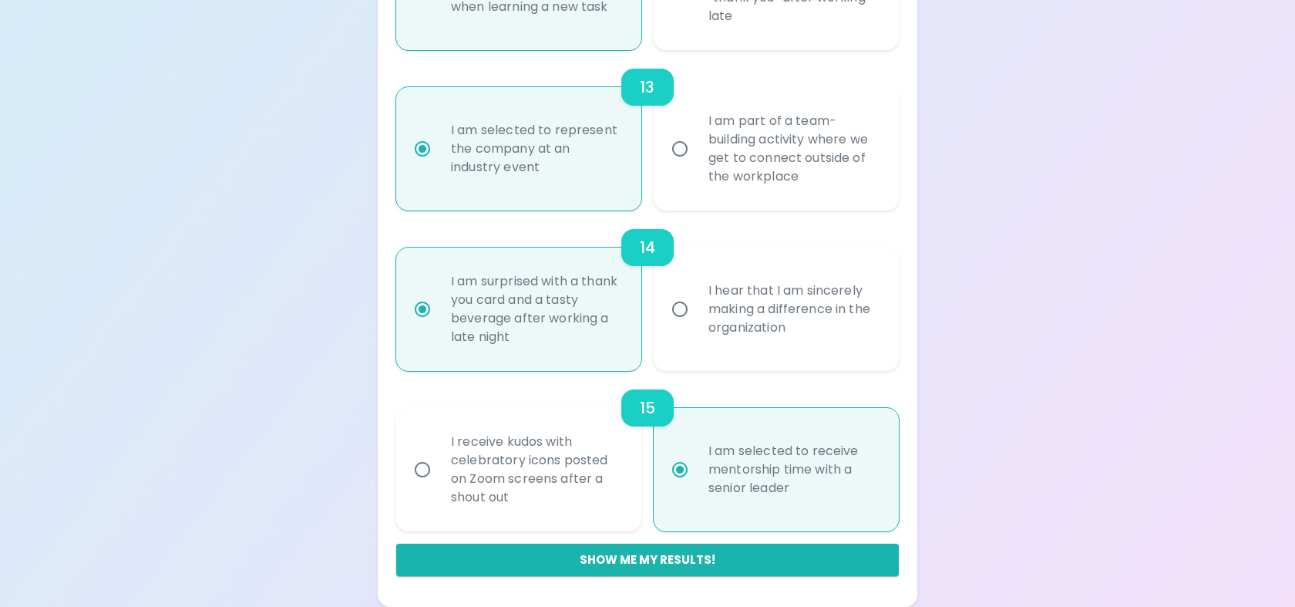
radio input "true"
click at [672, 530] on label "I am selected to receive mentorship time with a senior leader" at bounding box center [767, 469] width 245 height 123
click at [672, 486] on input "I am selected to receive mentorship time with a senior leader" at bounding box center [680, 469] width 32 height 32
click at [668, 553] on button "Show me my results!" at bounding box center [647, 559] width 503 height 32
radio input "false"
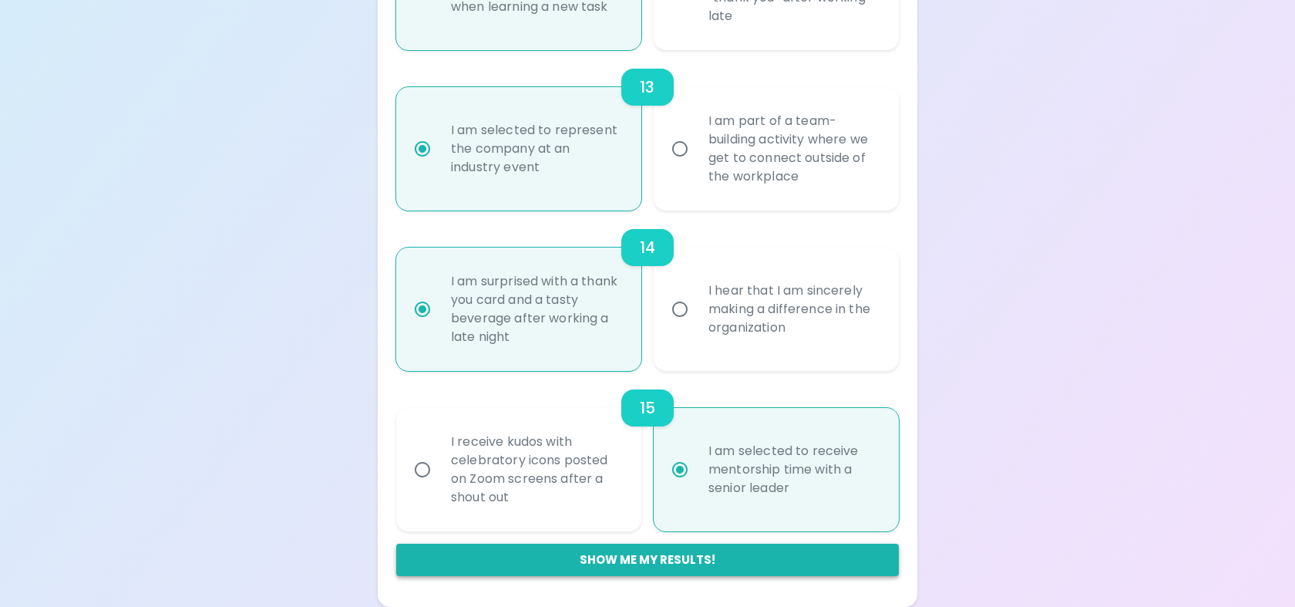
radio input "false"
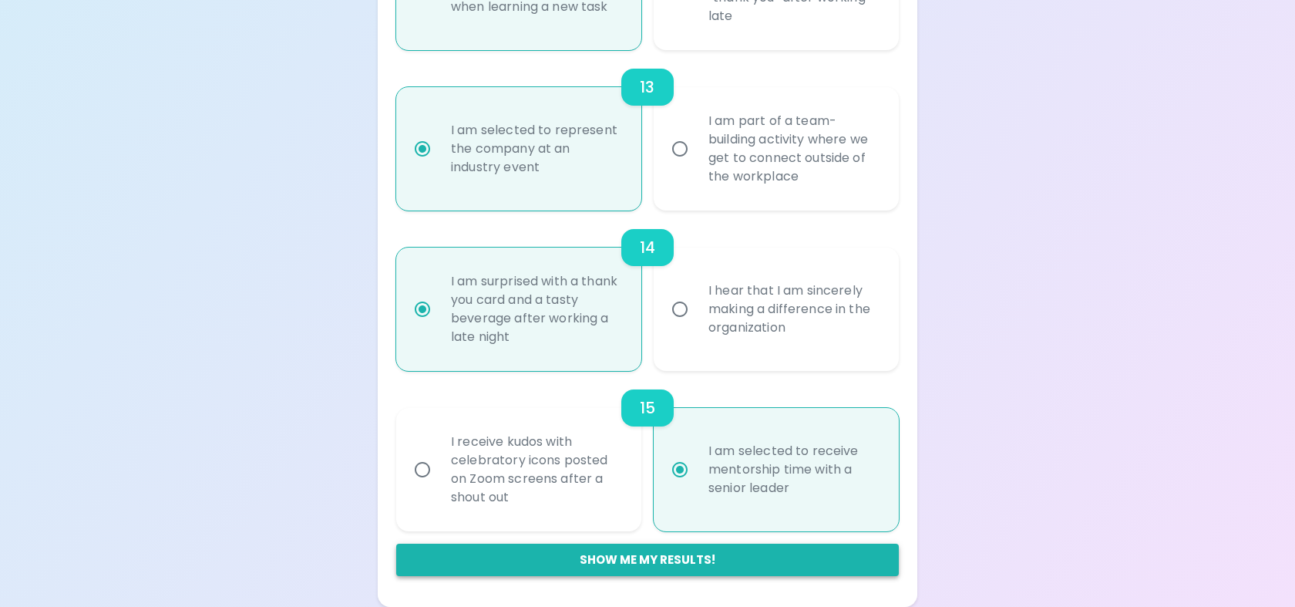
radio input "false"
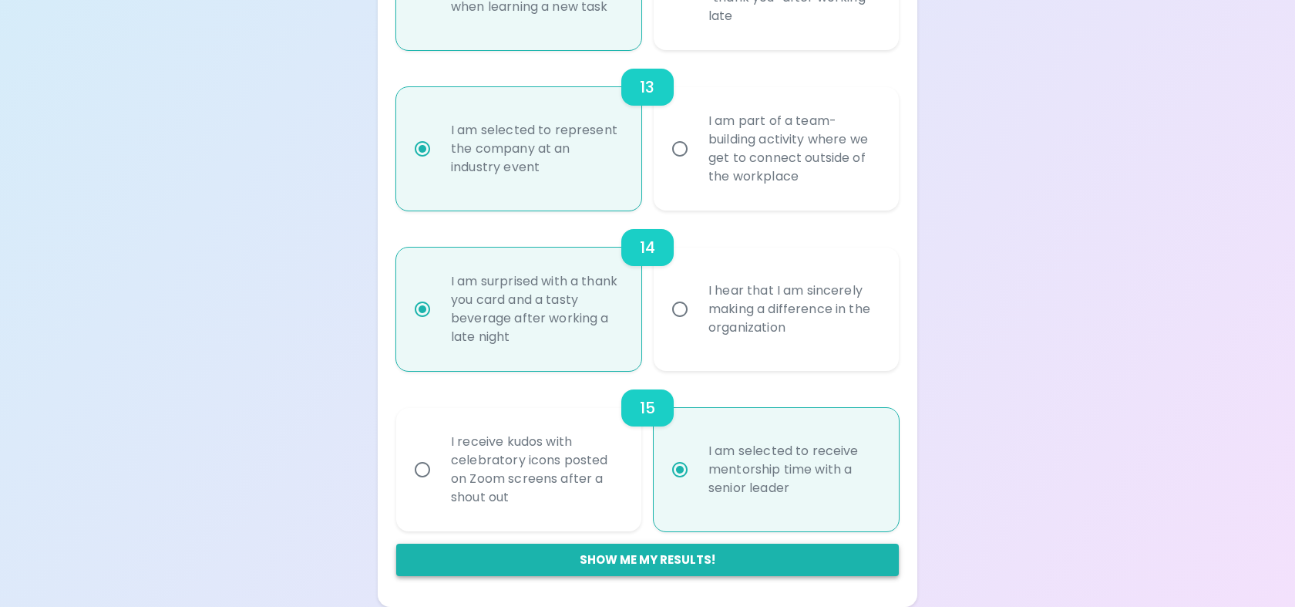
radio input "false"
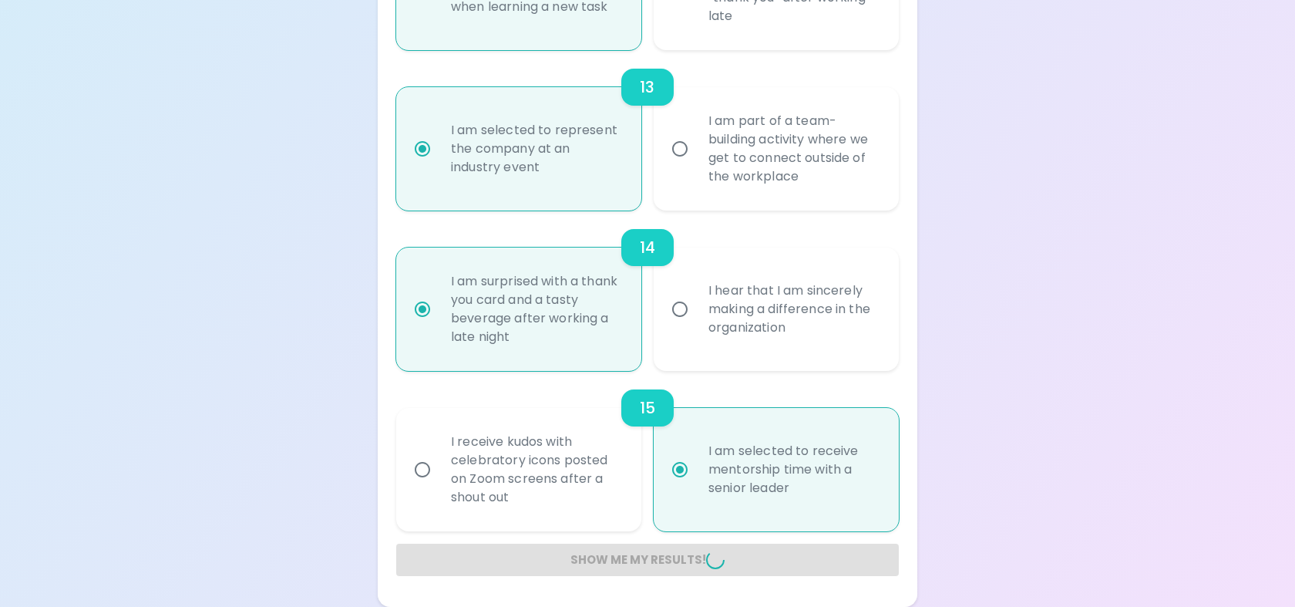
radio input "false"
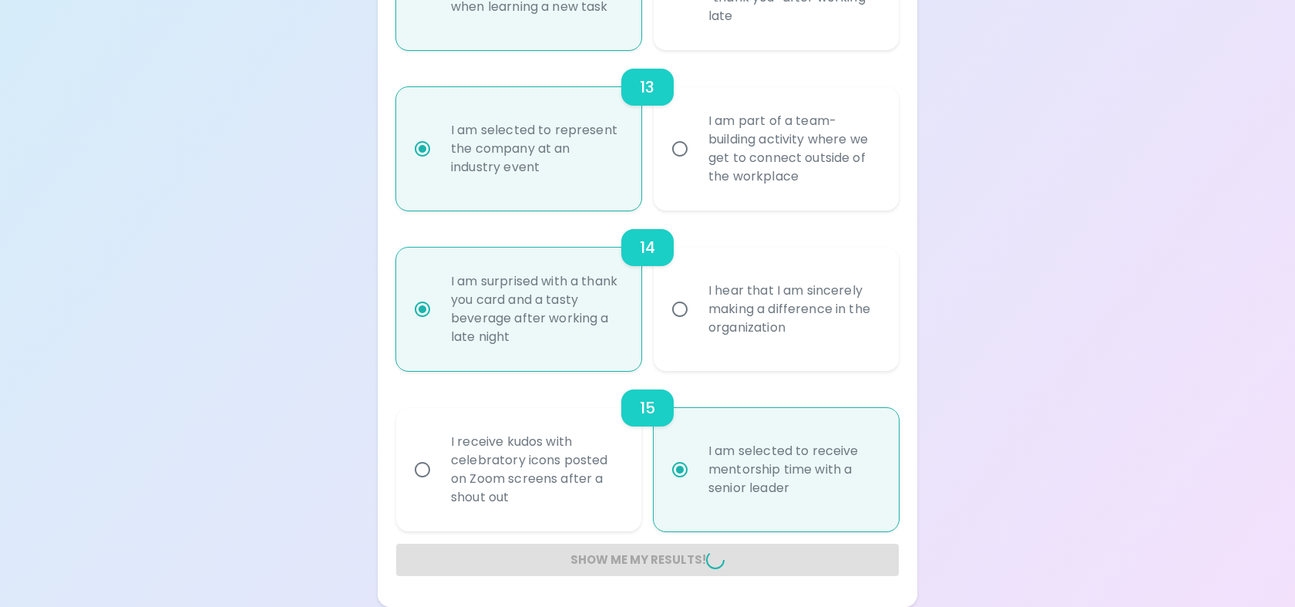
radio input "false"
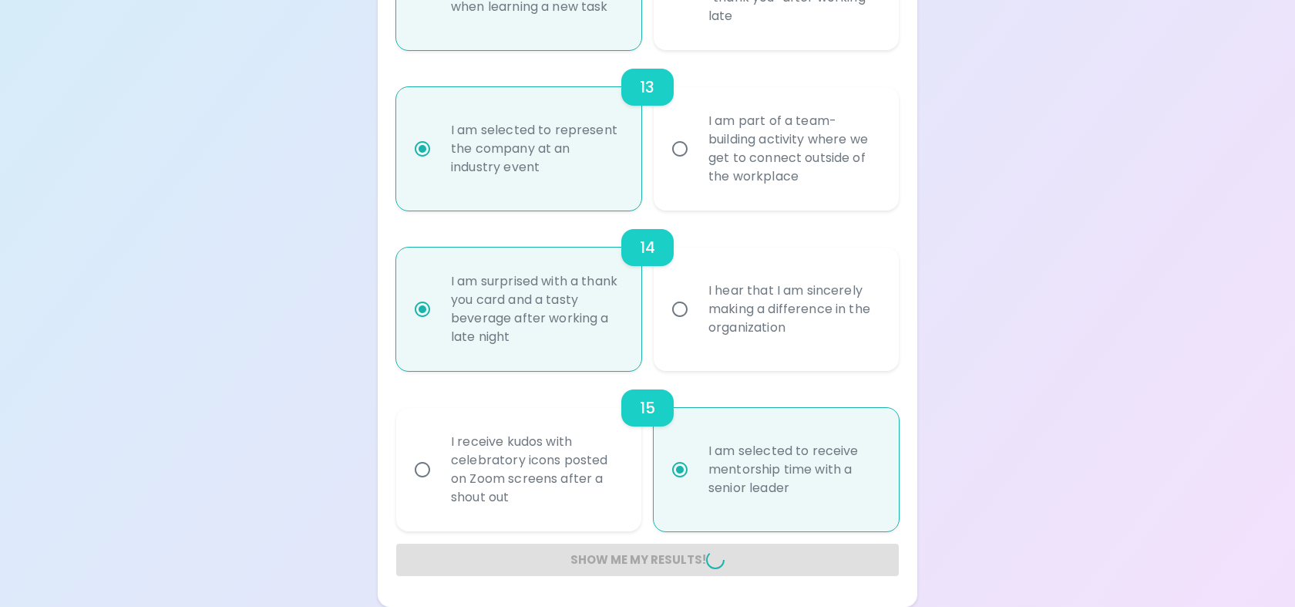
radio input "false"
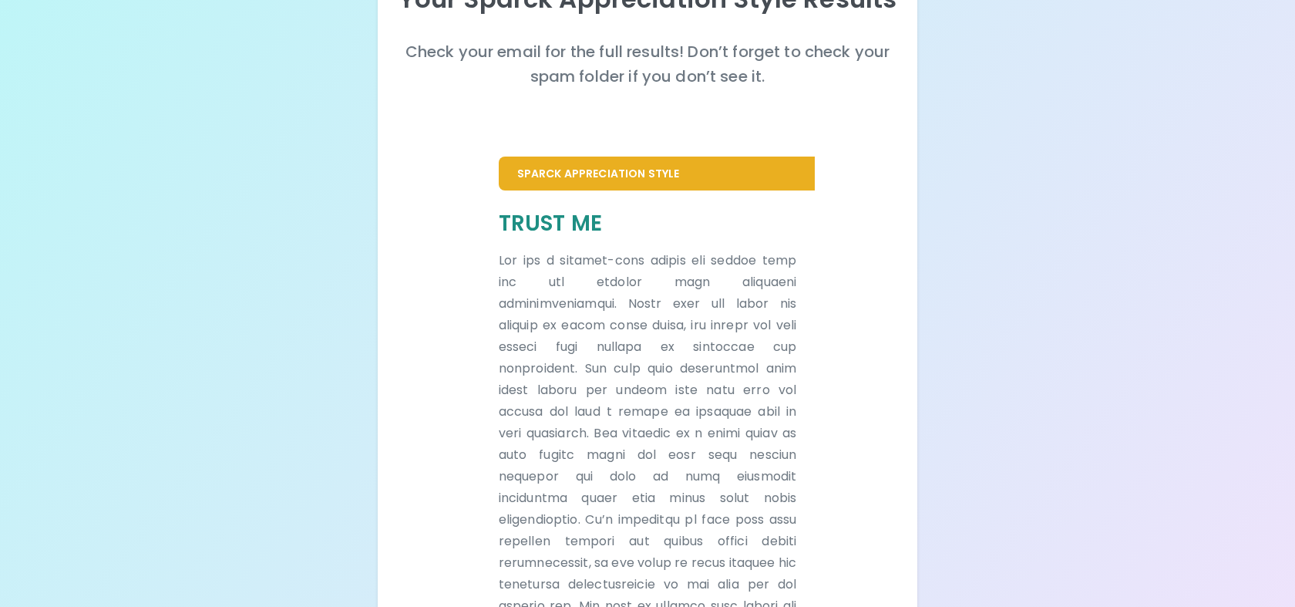
scroll to position [179, 0]
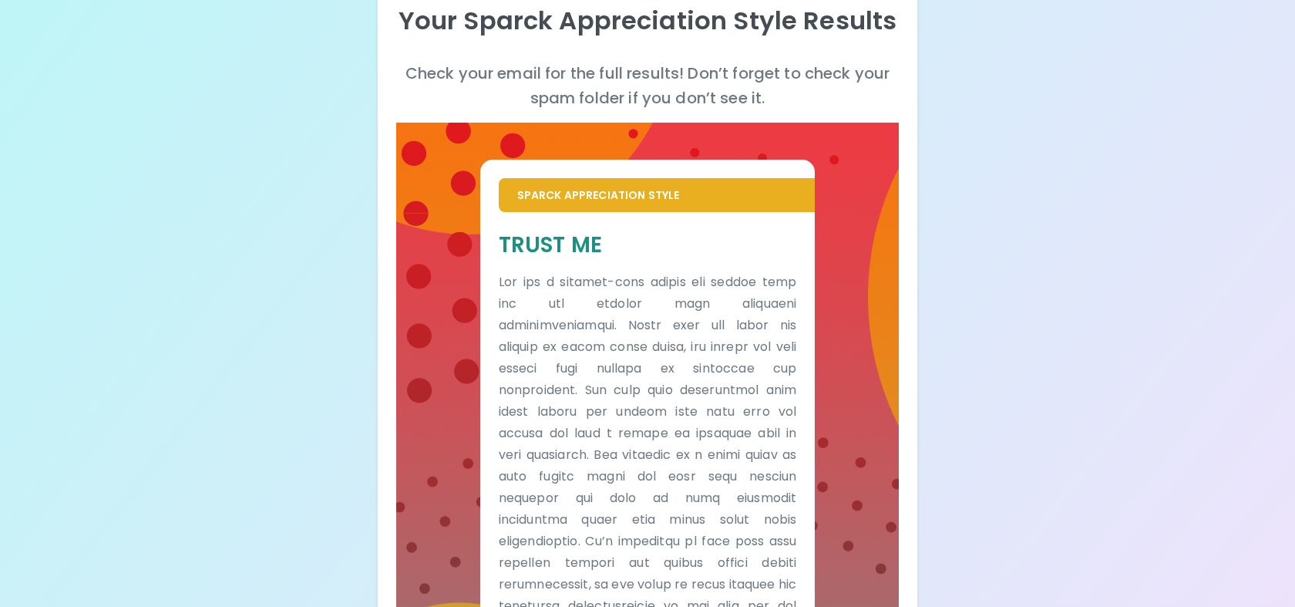
click at [1144, 6] on div "Your Sparck Appreciation Style Results Check your email for the full results! D…" at bounding box center [647, 360] width 1295 height 1079
